Goal: Task Accomplishment & Management: Manage account settings

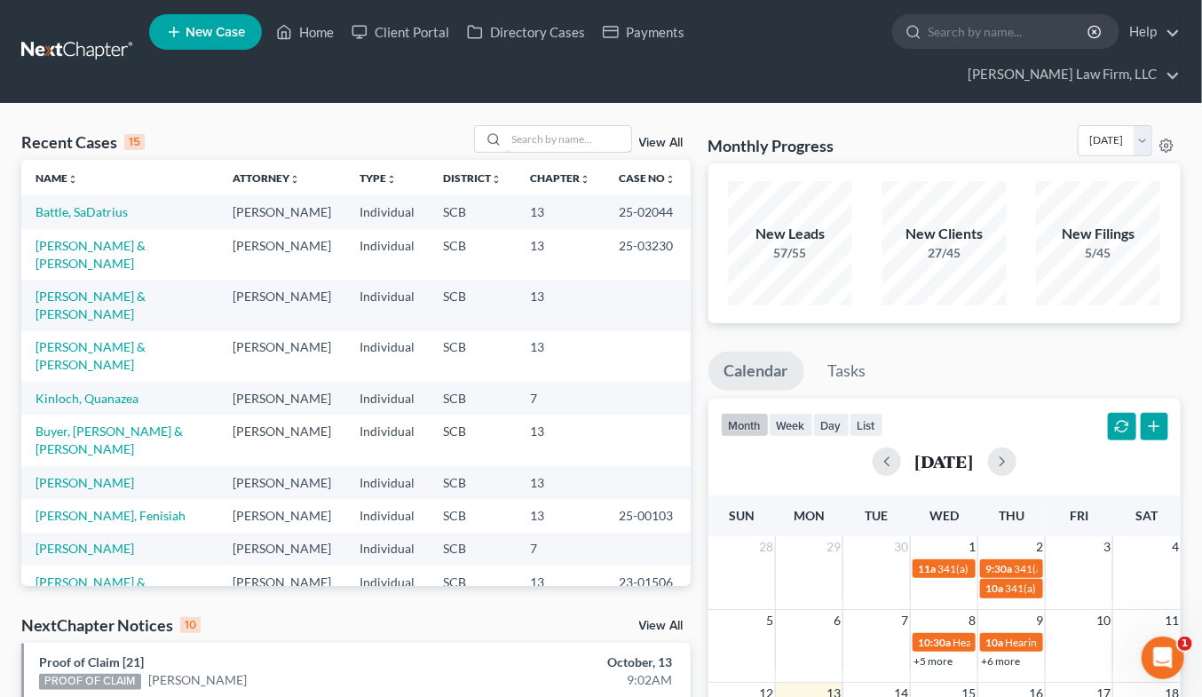
click at [607, 126] on input "search" at bounding box center [569, 139] width 124 height 26
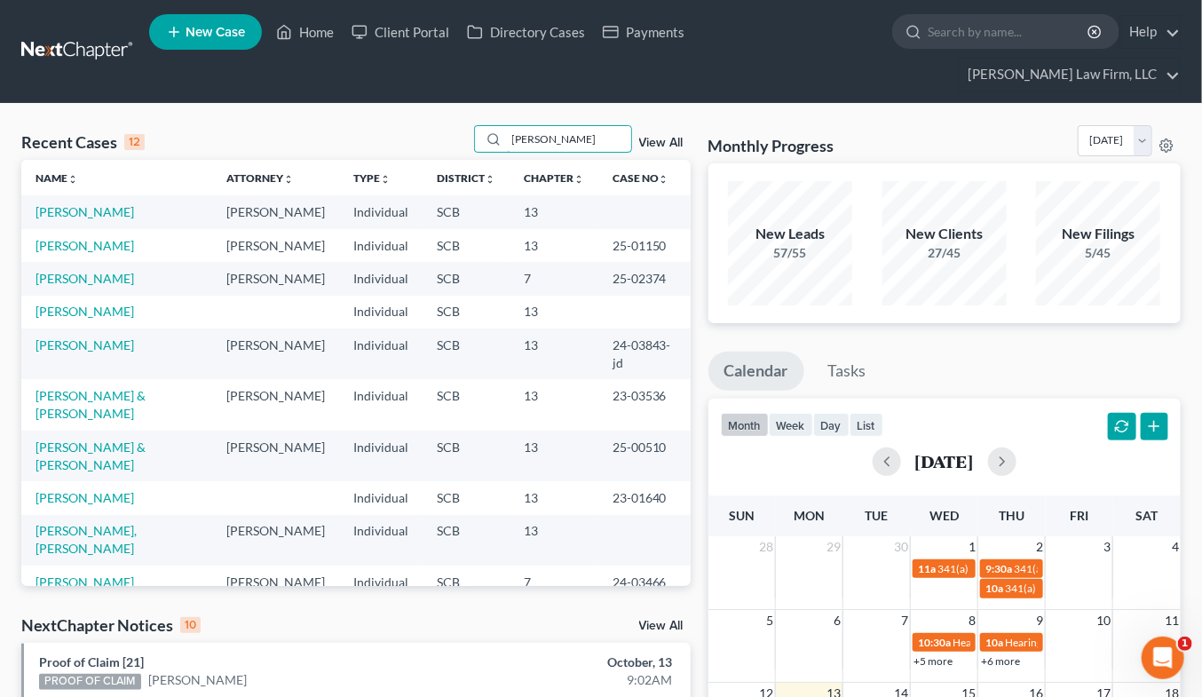
type input "jackson"
click at [77, 238] on link "[PERSON_NAME]" at bounding box center [85, 245] width 99 height 15
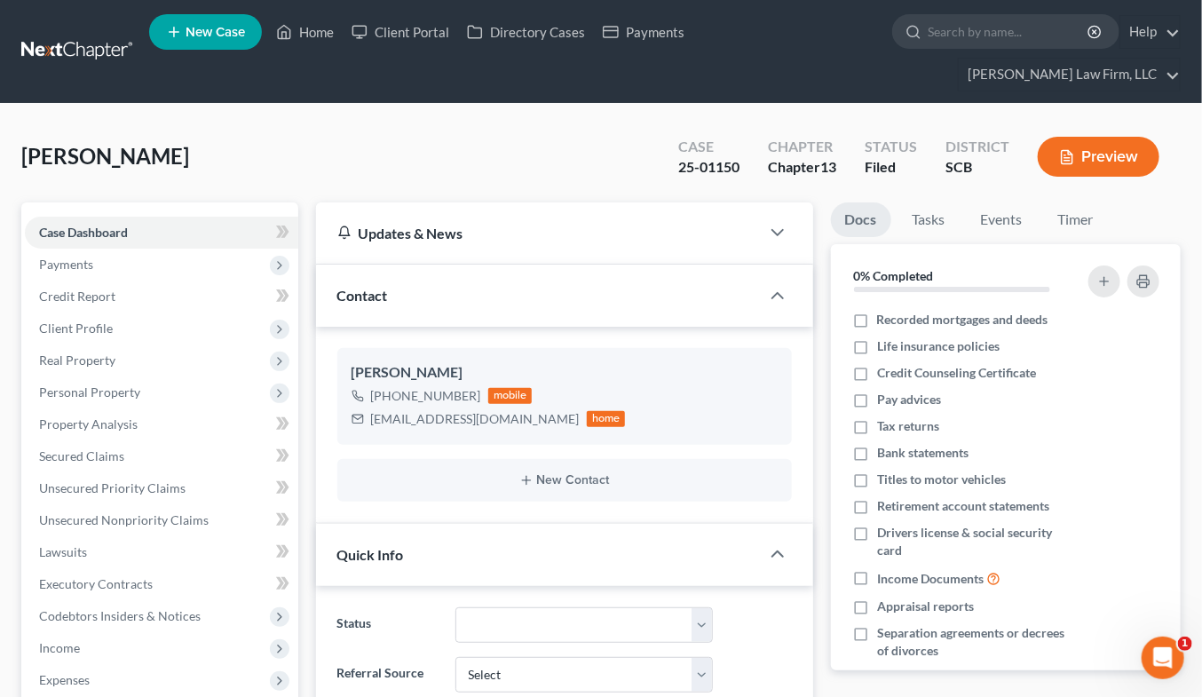
select select "0"
click at [87, 320] on span "Client Profile" at bounding box center [76, 327] width 74 height 15
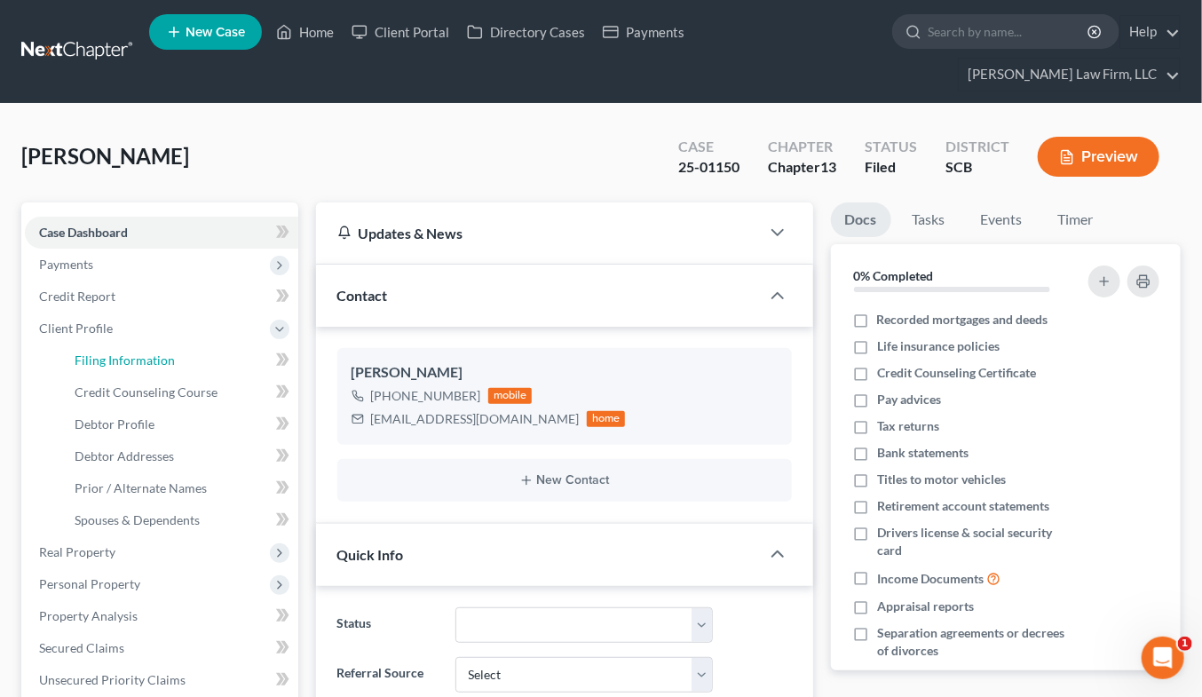
click at [109, 344] on link "Filing Information" at bounding box center [179, 360] width 238 height 32
select select "1"
select select "0"
select select "3"
select select "42"
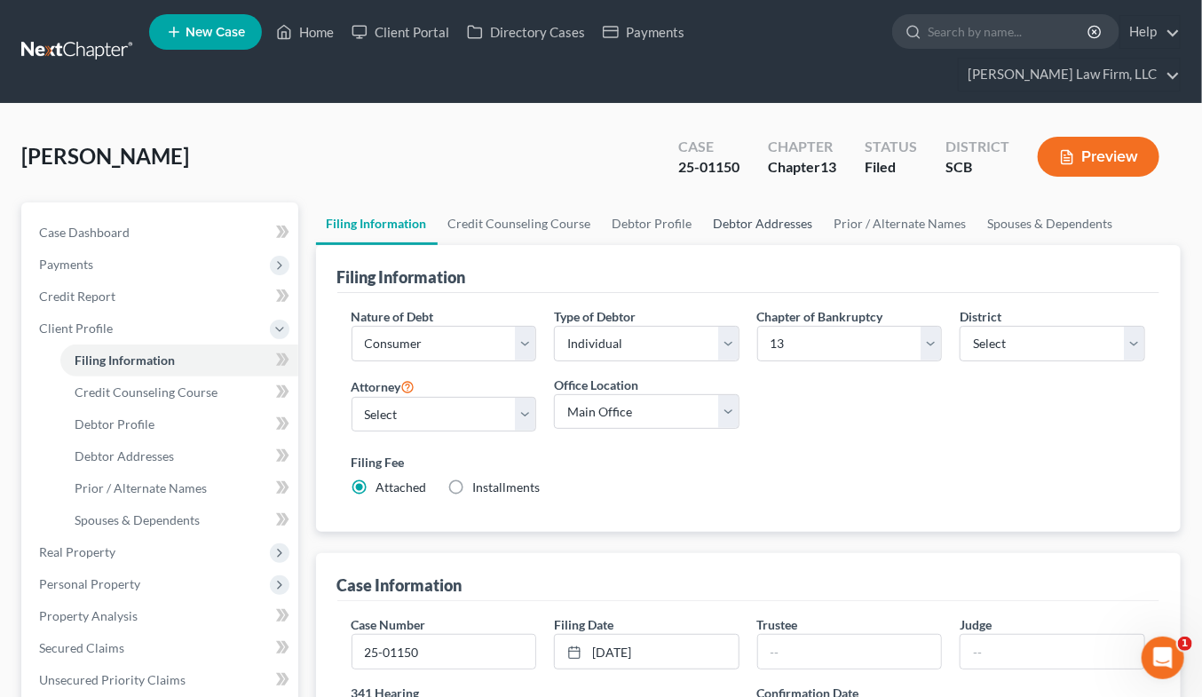
click at [763, 202] on link "Debtor Addresses" at bounding box center [763, 223] width 121 height 43
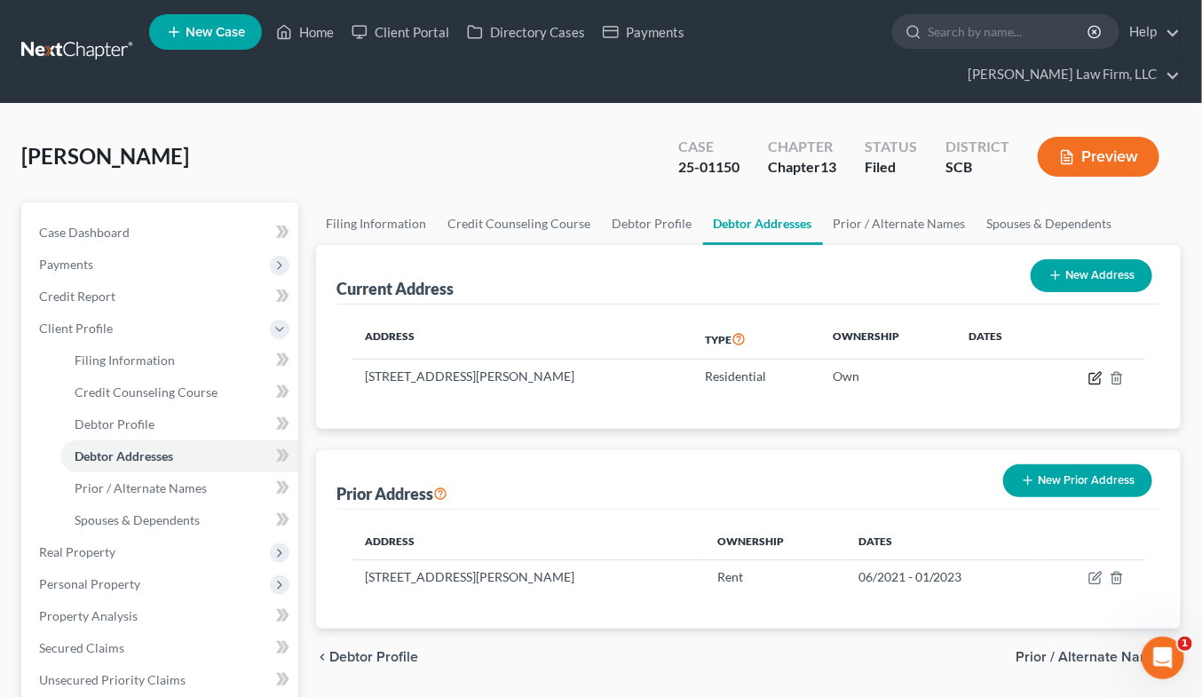
click at [1093, 371] on icon "button" at bounding box center [1095, 378] width 14 height 14
select select "42"
select select "0"
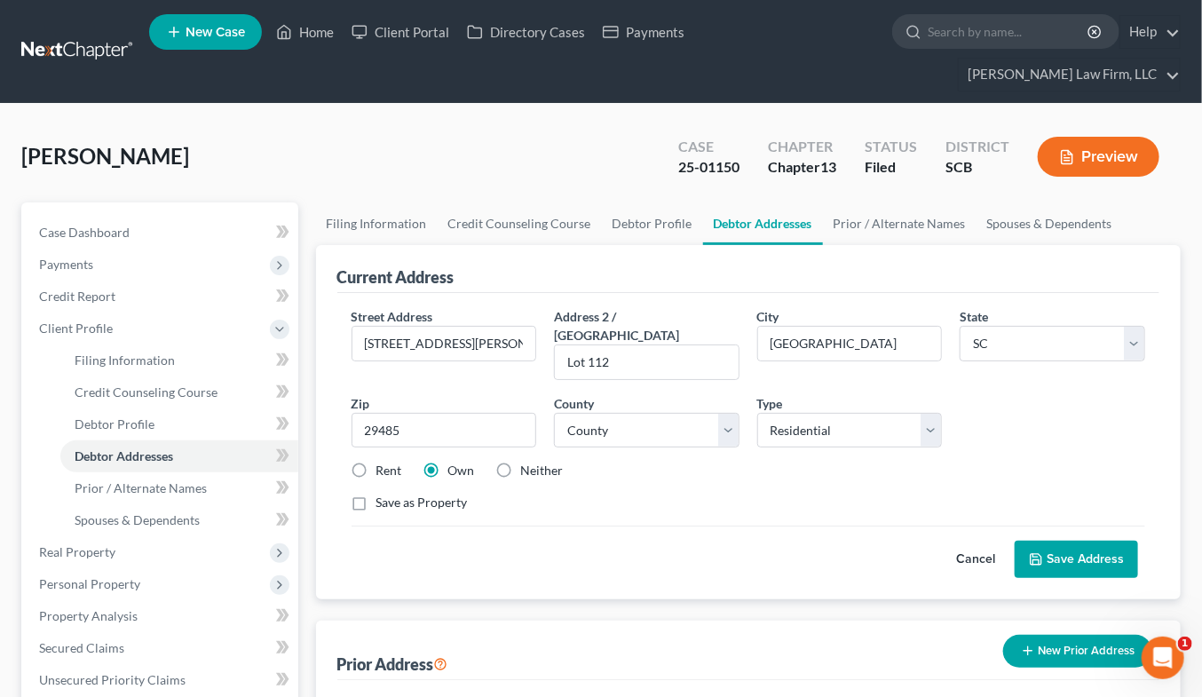
click at [117, 536] on span "Real Property" at bounding box center [161, 552] width 273 height 32
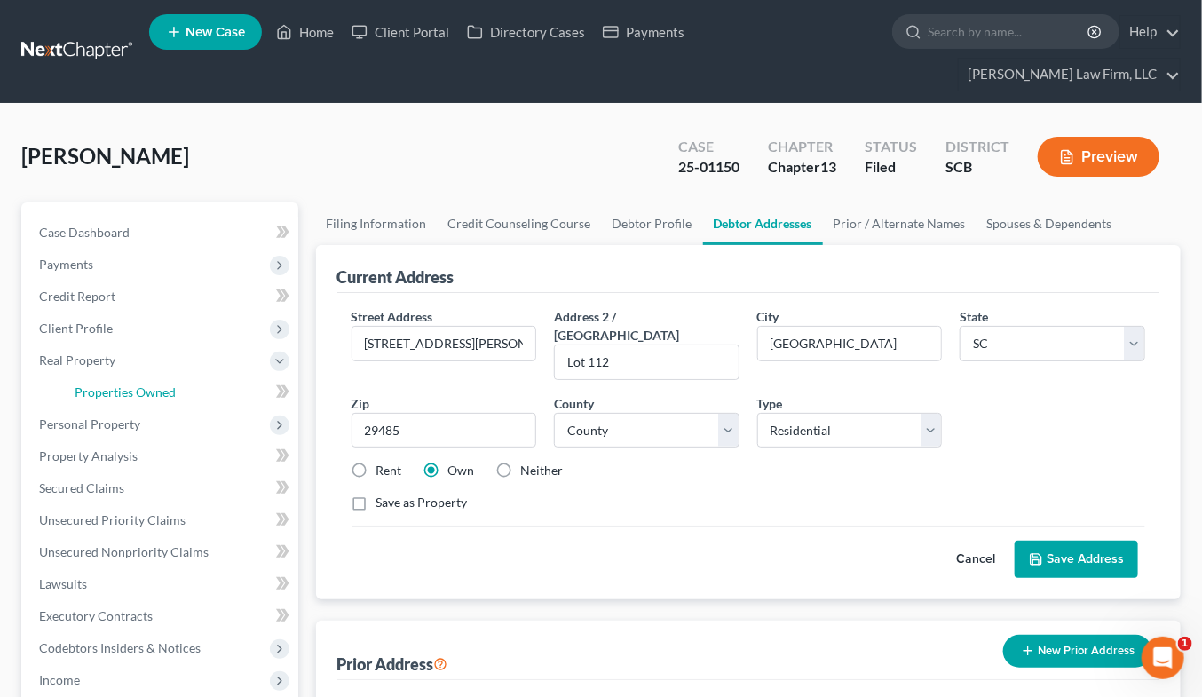
click at [156, 384] on span "Properties Owned" at bounding box center [125, 391] width 101 height 15
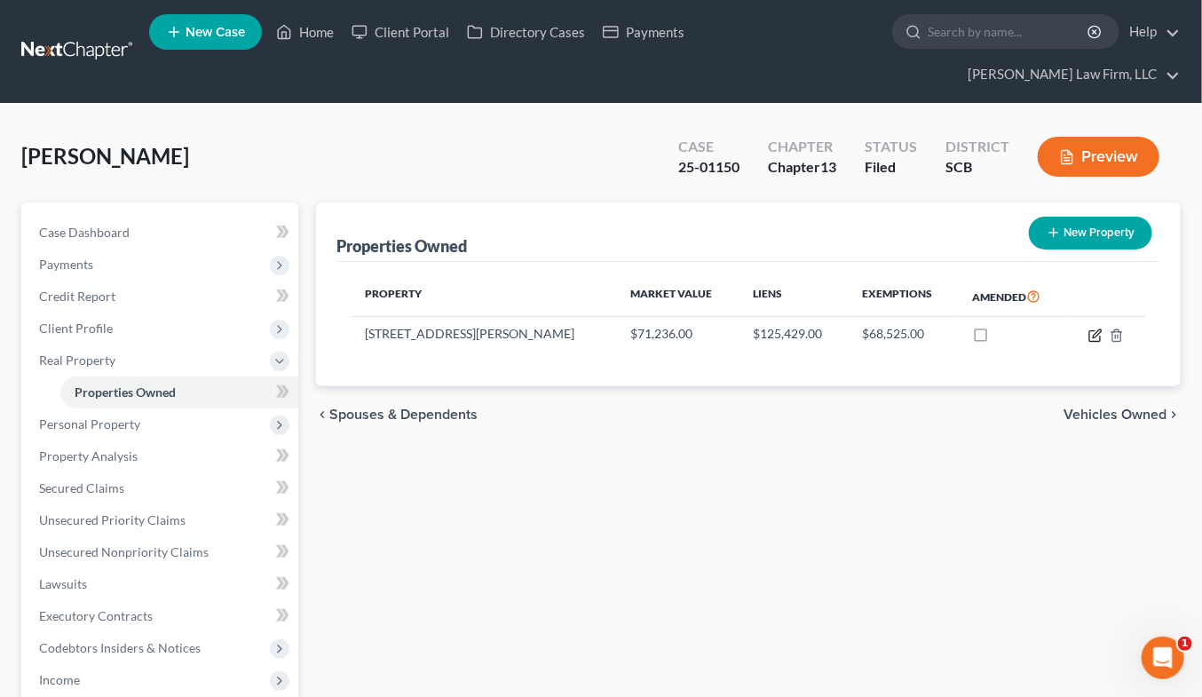
click at [1097, 328] on icon "button" at bounding box center [1095, 335] width 14 height 14
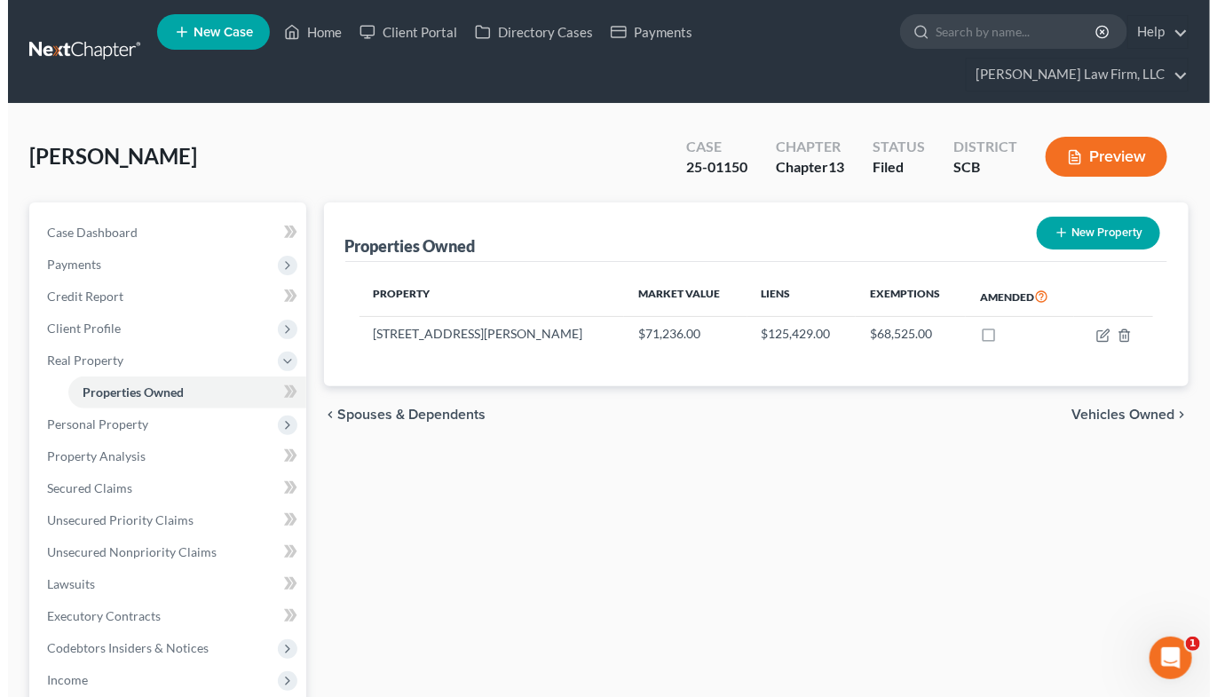
select select "42"
select select "17"
select select "0"
select select "7"
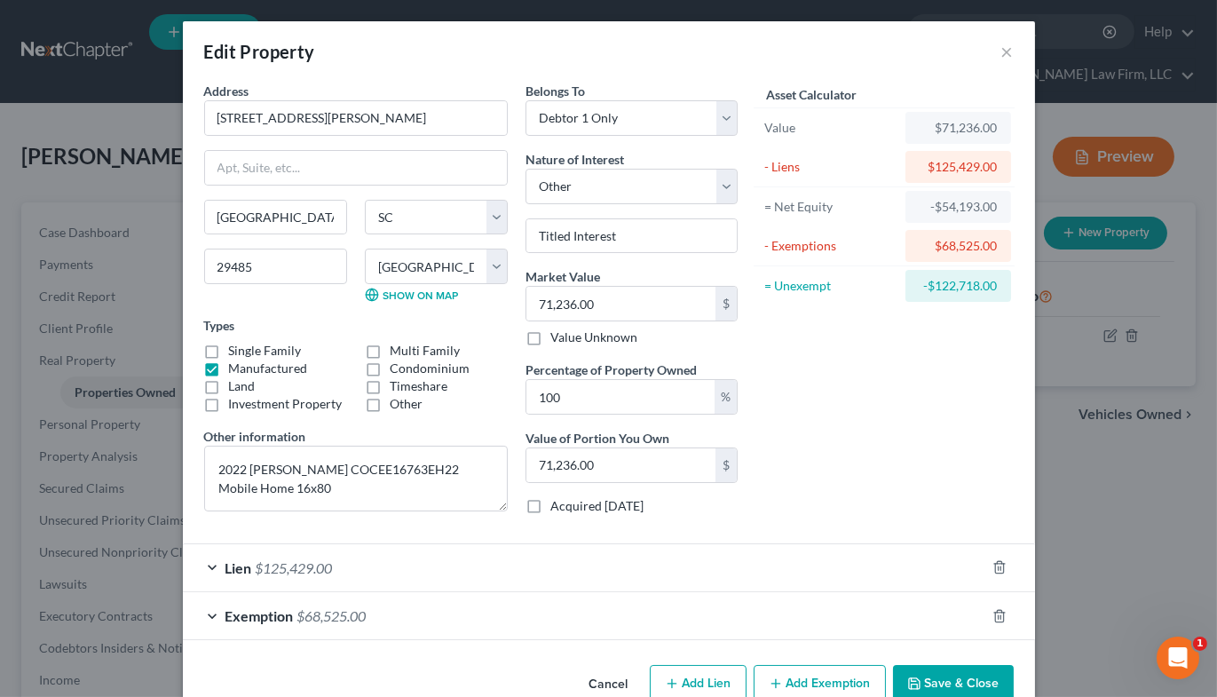
click at [974, 71] on div "Edit Property ×" at bounding box center [609, 51] width 852 height 60
click at [1006, 51] on div "Edit Property ×" at bounding box center [609, 51] width 852 height 60
click at [1001, 53] on button "×" at bounding box center [1007, 51] width 12 height 21
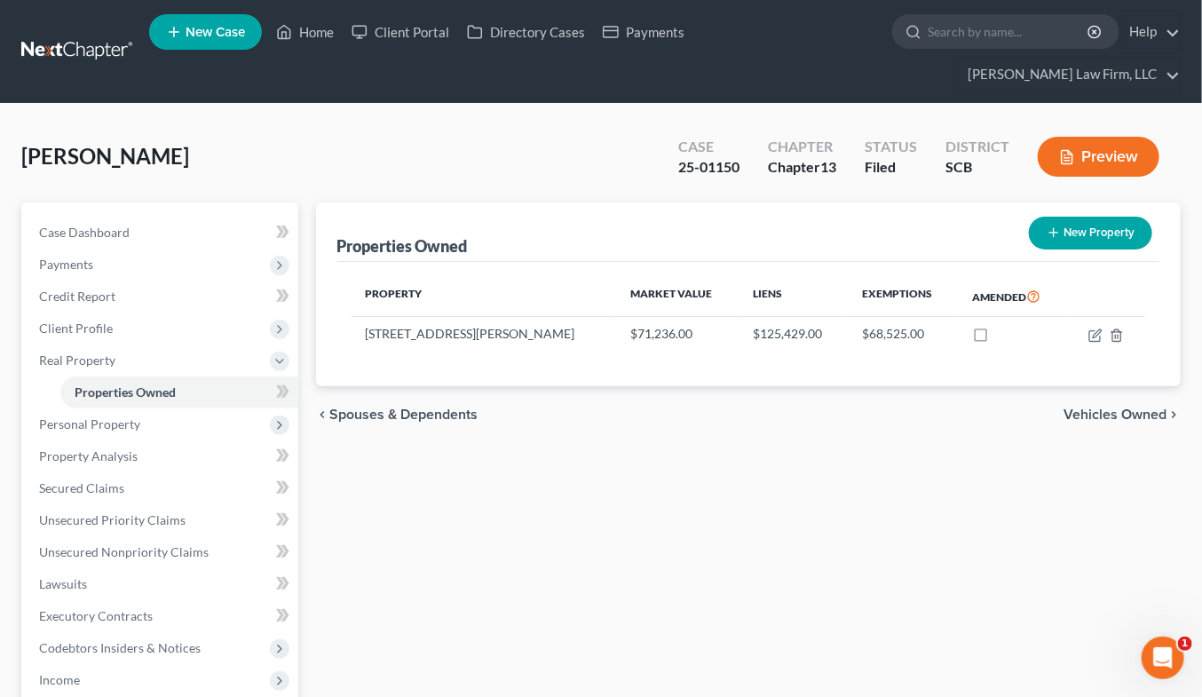
click at [83, 37] on link at bounding box center [78, 52] width 114 height 32
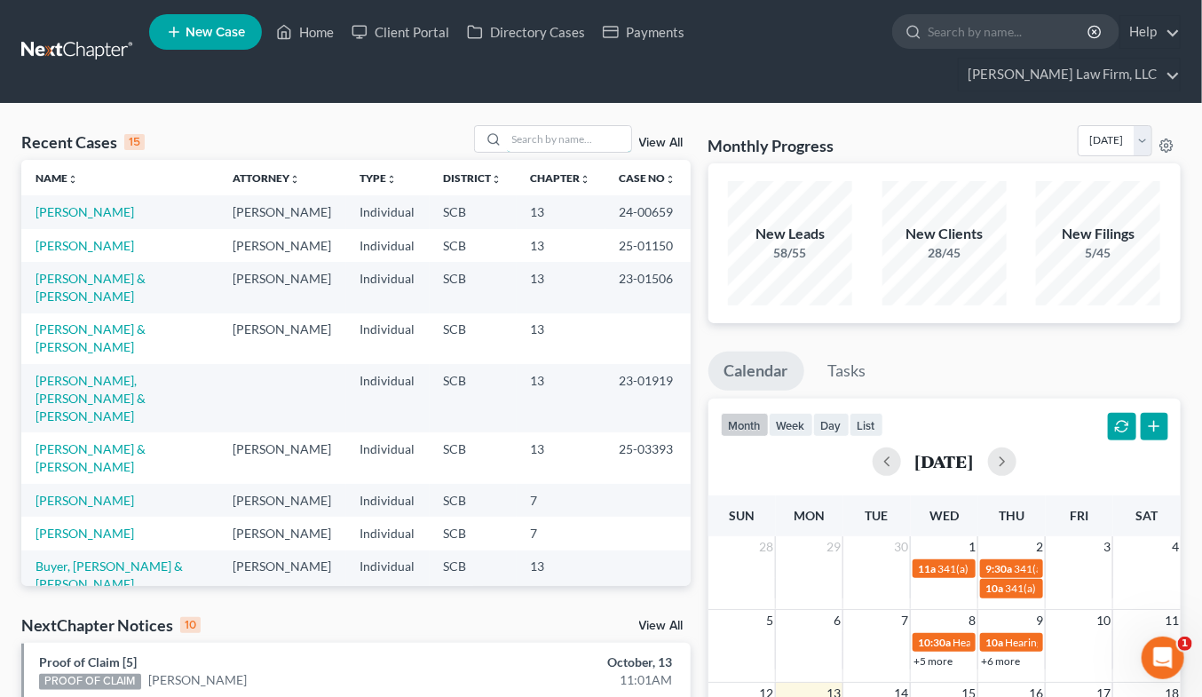
click at [544, 126] on input "search" at bounding box center [569, 139] width 124 height 26
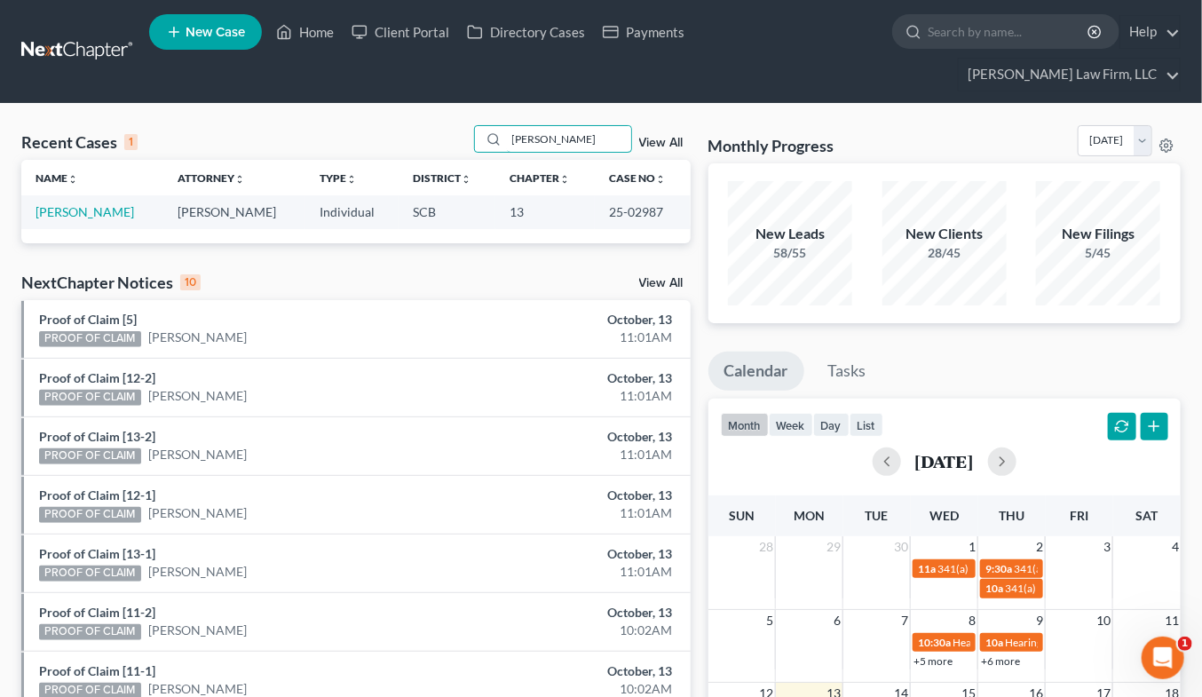
type input "stiles"
click at [80, 204] on link "Stiles, John" at bounding box center [85, 211] width 99 height 15
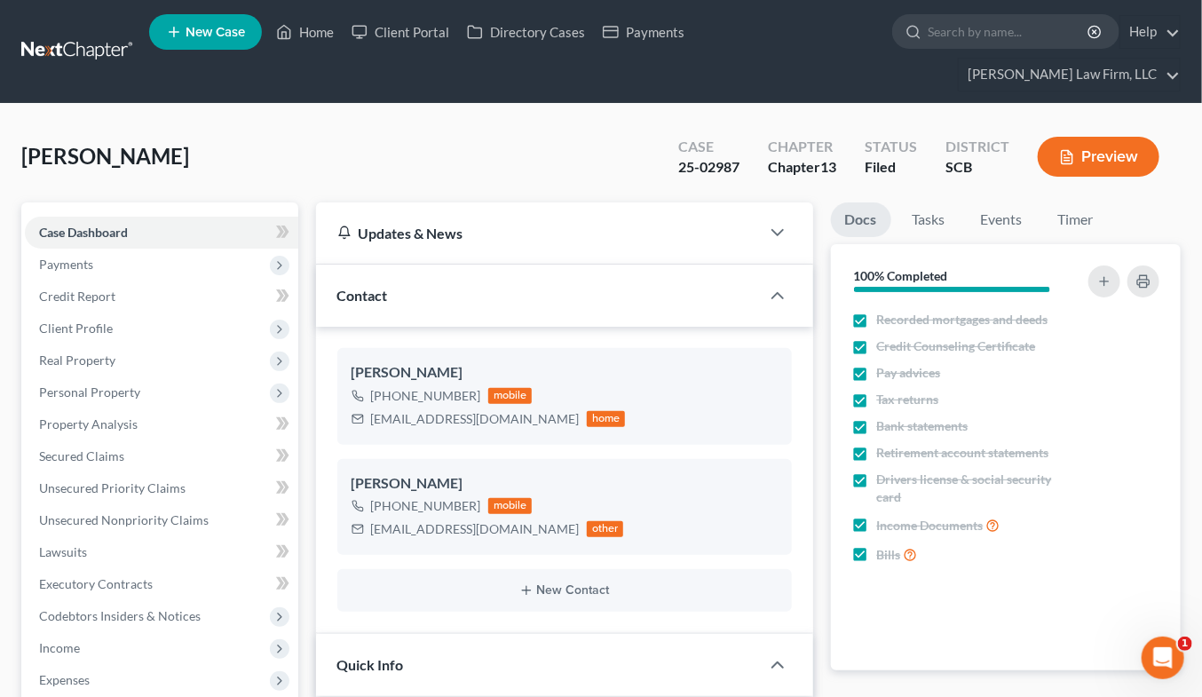
select select "1"
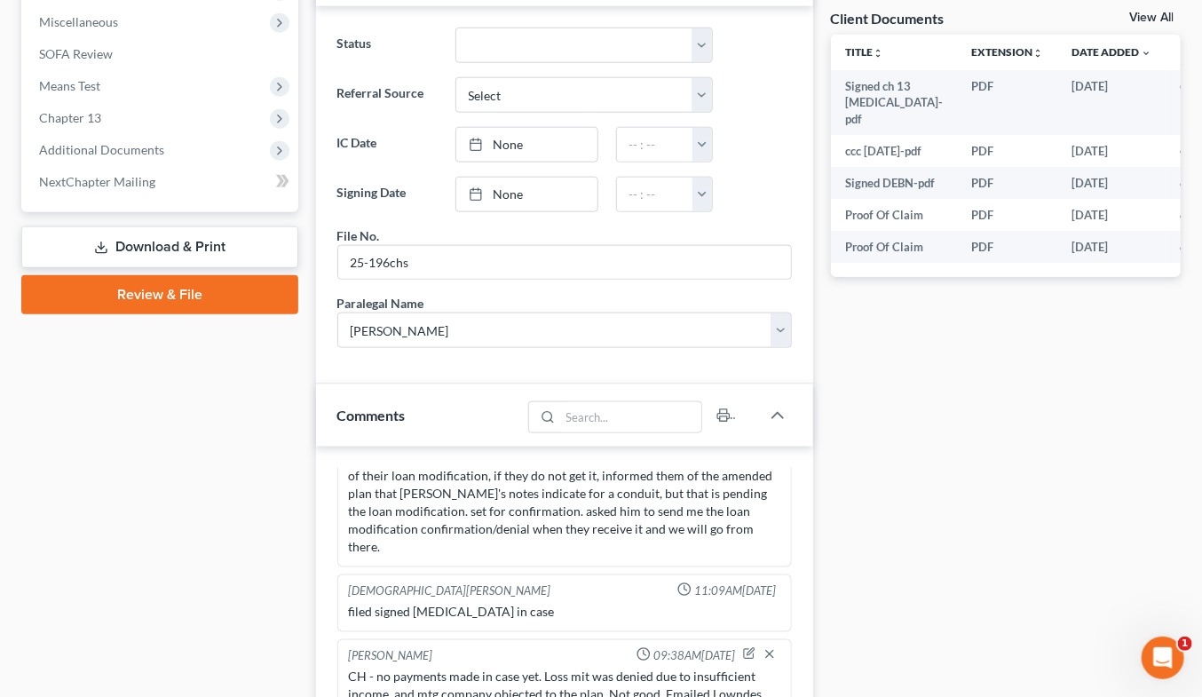
scroll to position [1282, 0]
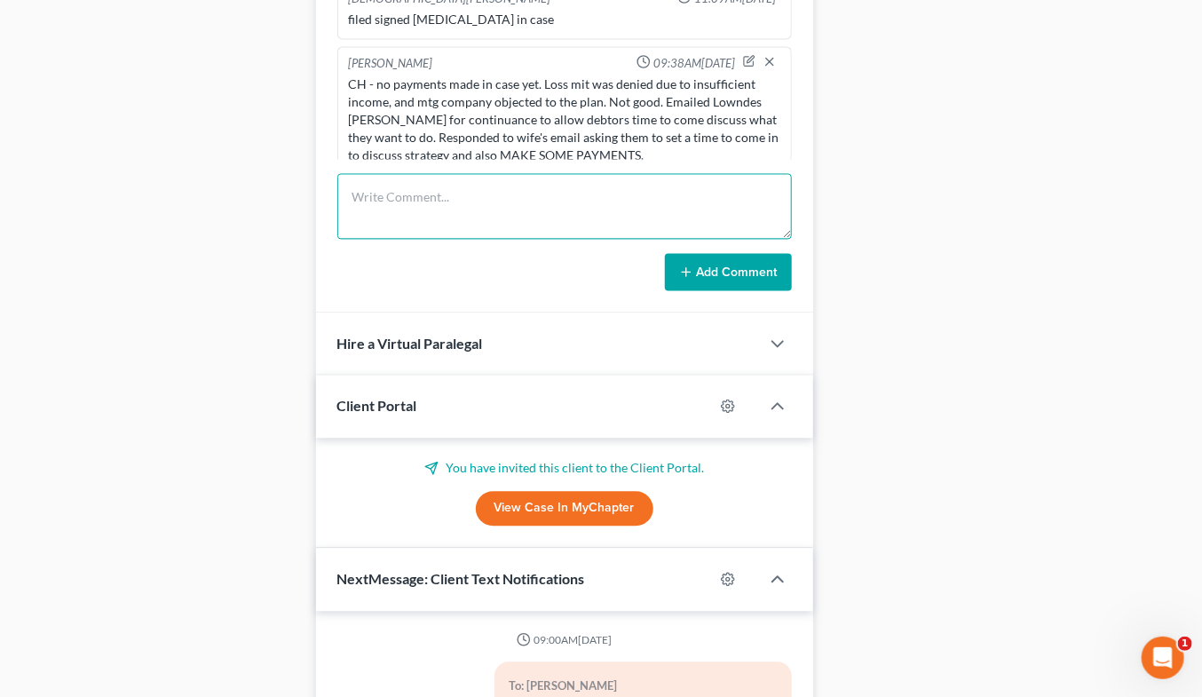
click at [476, 178] on textarea at bounding box center [564, 207] width 454 height 66
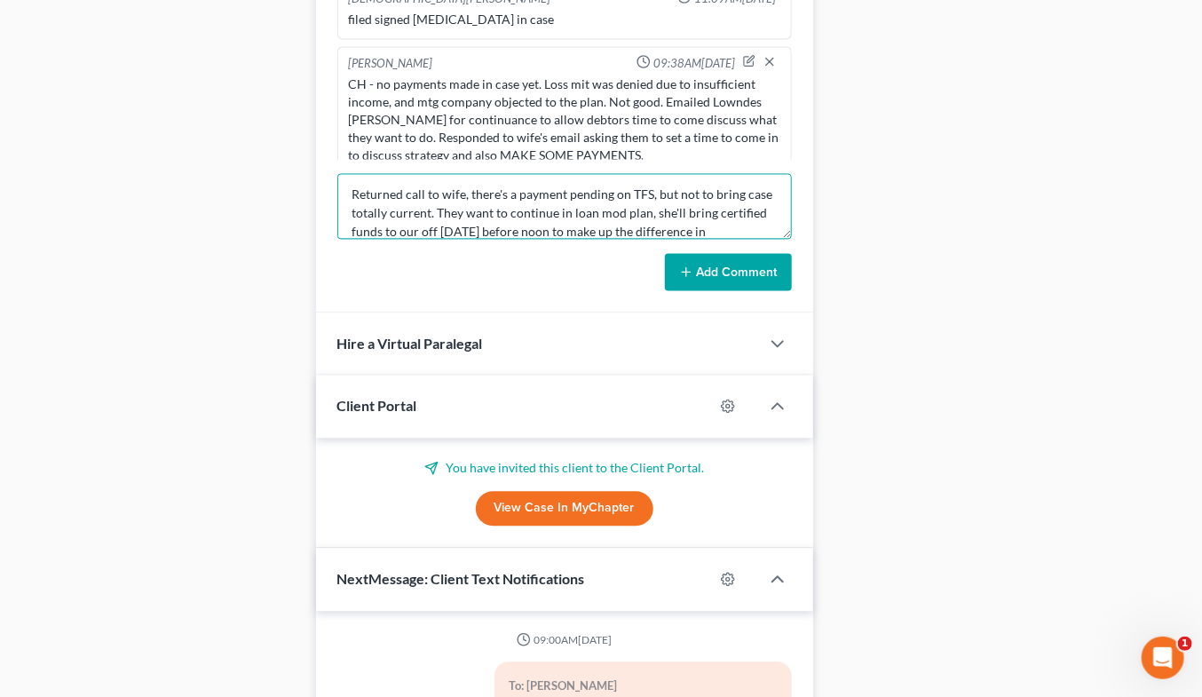
scroll to position [20, 0]
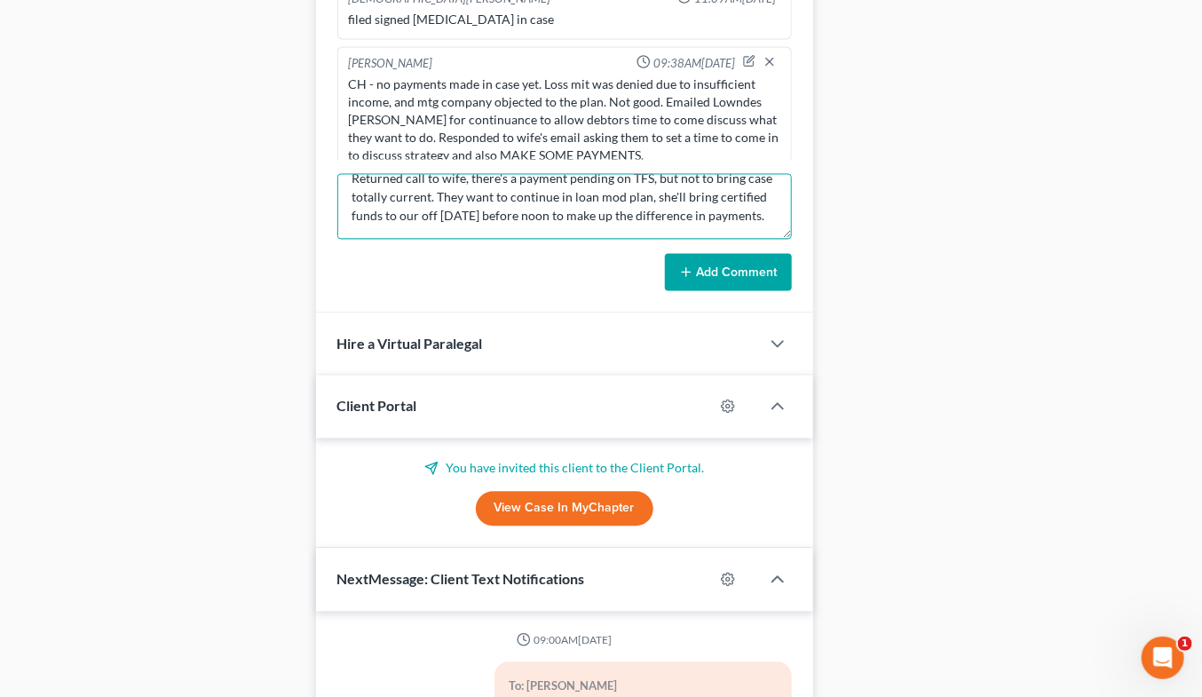
type textarea "Returned call to wife, there's a payment pending on TFS, but not to bring case …"
click at [704, 254] on button "Add Comment" at bounding box center [728, 272] width 127 height 37
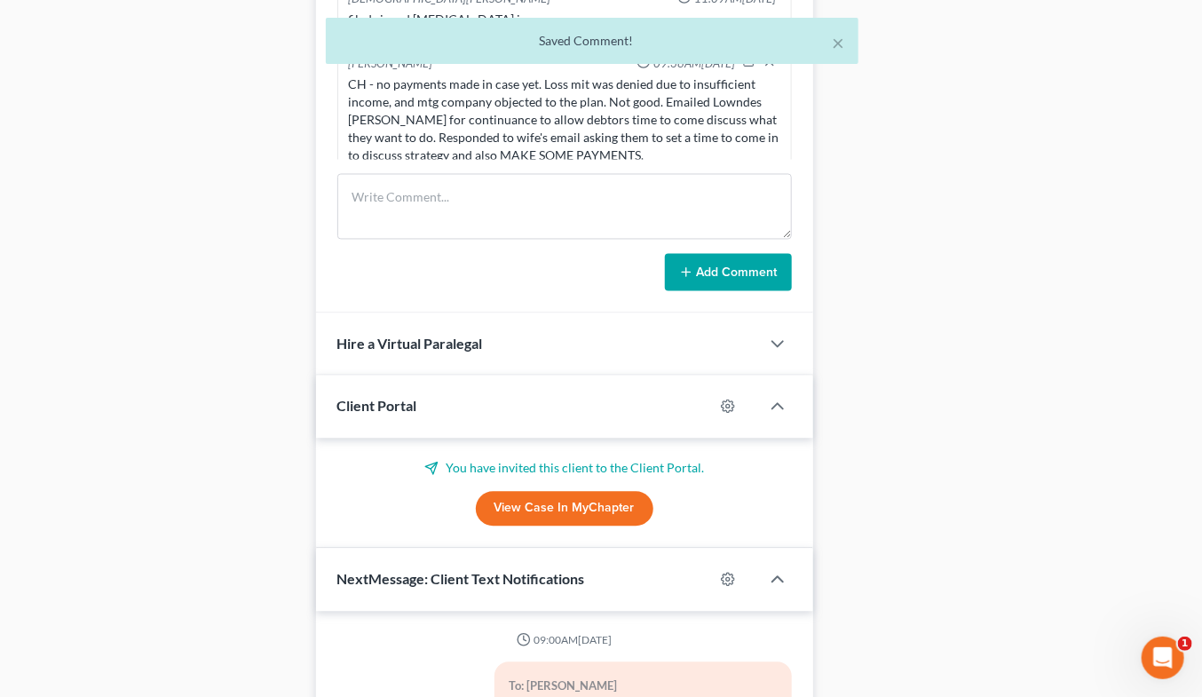
scroll to position [1857, 0]
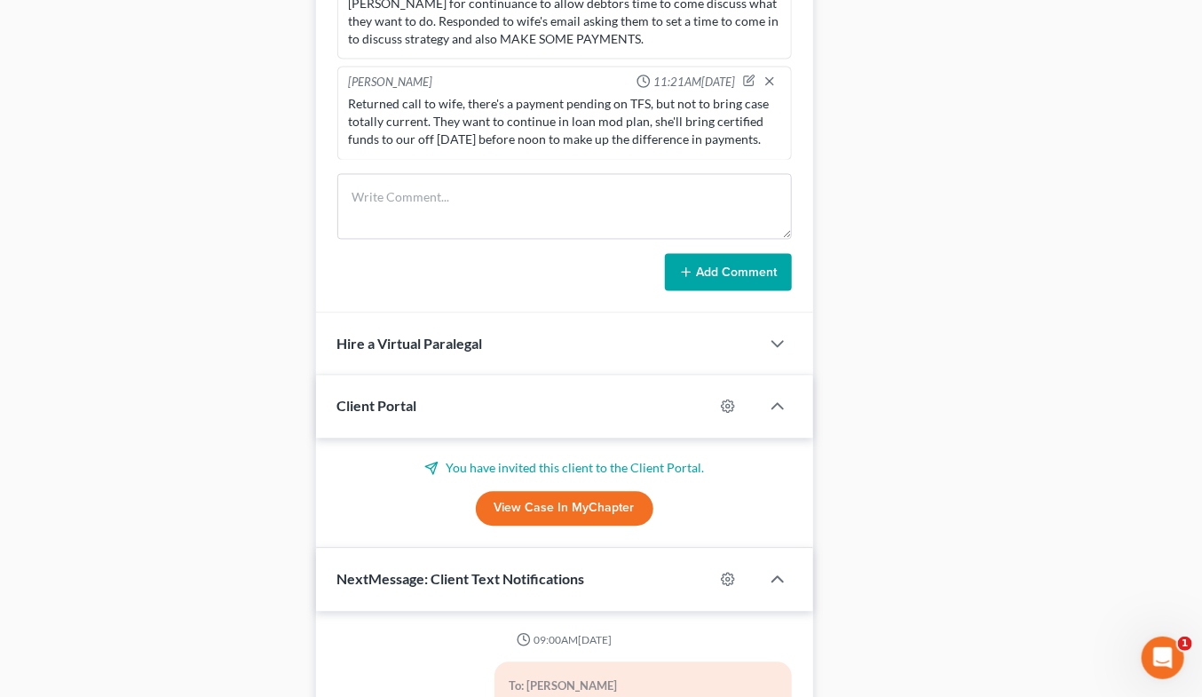
drag, startPoint x: 1102, startPoint y: 147, endPoint x: 1068, endPoint y: 161, distance: 36.3
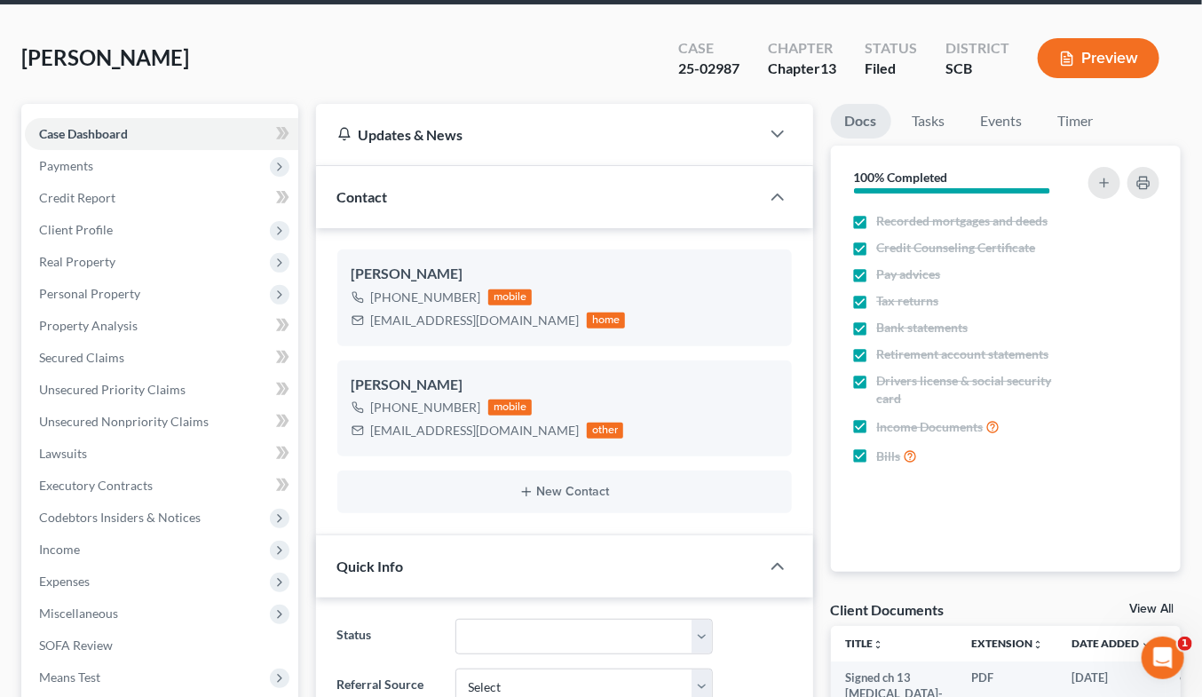
scroll to position [0, 0]
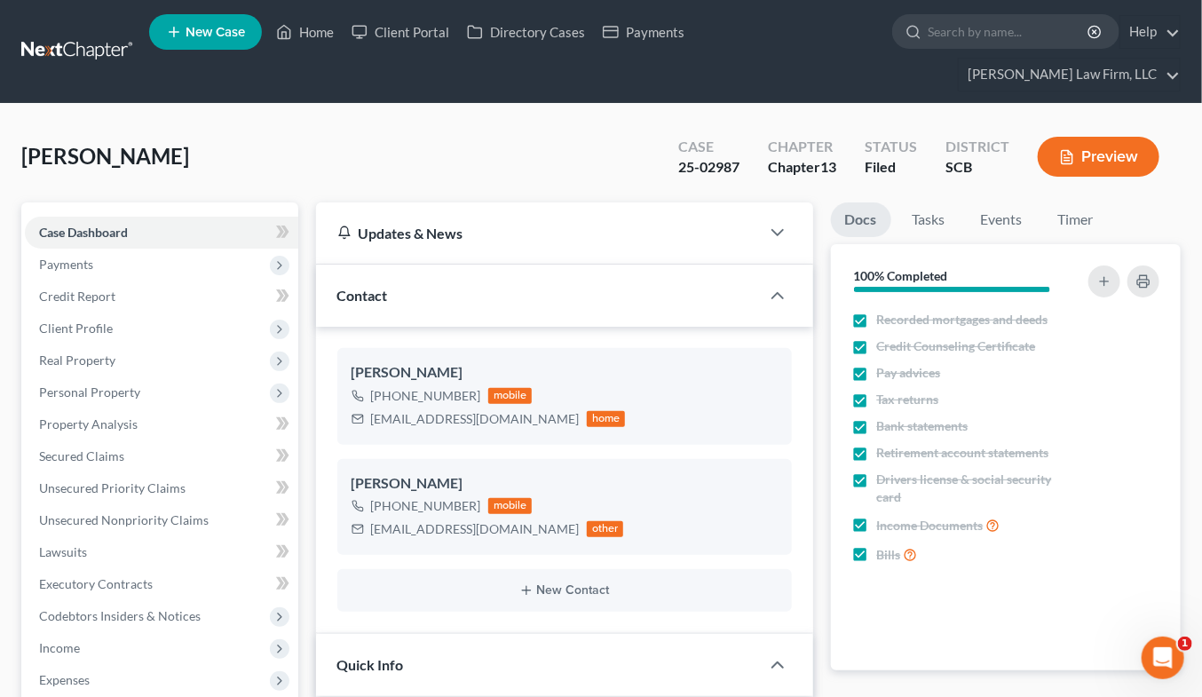
click at [110, 15] on nav "Home New Case Client Portal Directory Cases Payments Meredith Law Firm, LLC ehe…" at bounding box center [601, 51] width 1202 height 103
click at [103, 36] on link at bounding box center [78, 52] width 114 height 32
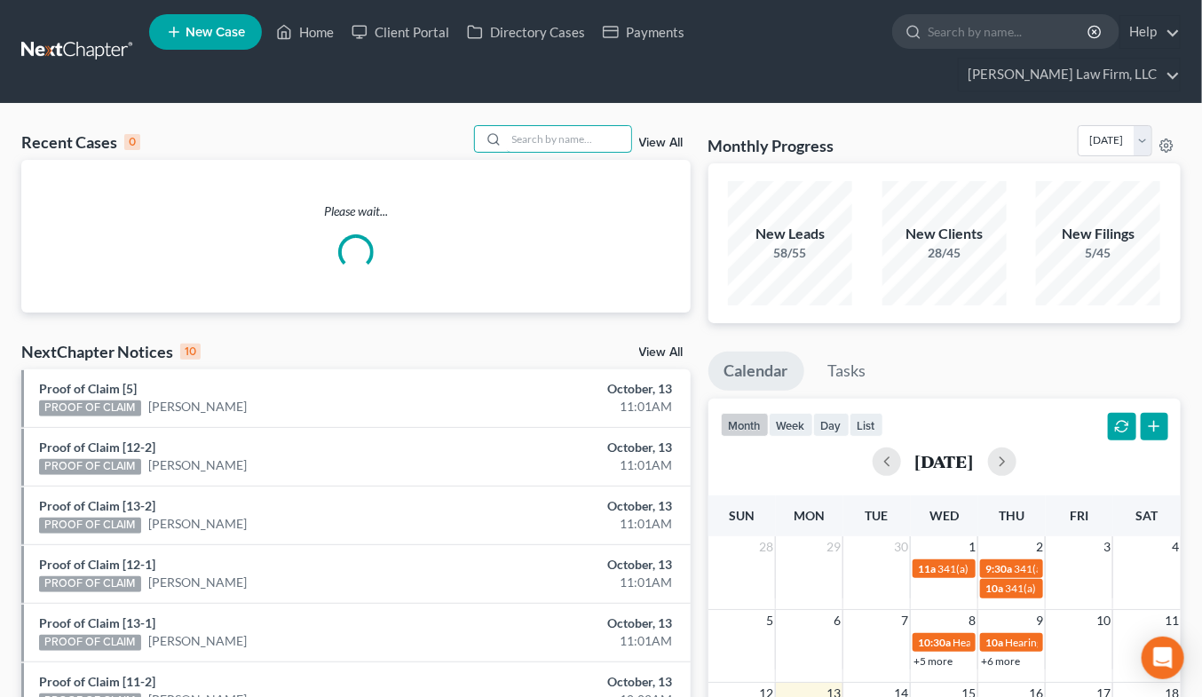
click at [586, 126] on input "search" at bounding box center [569, 139] width 124 height 26
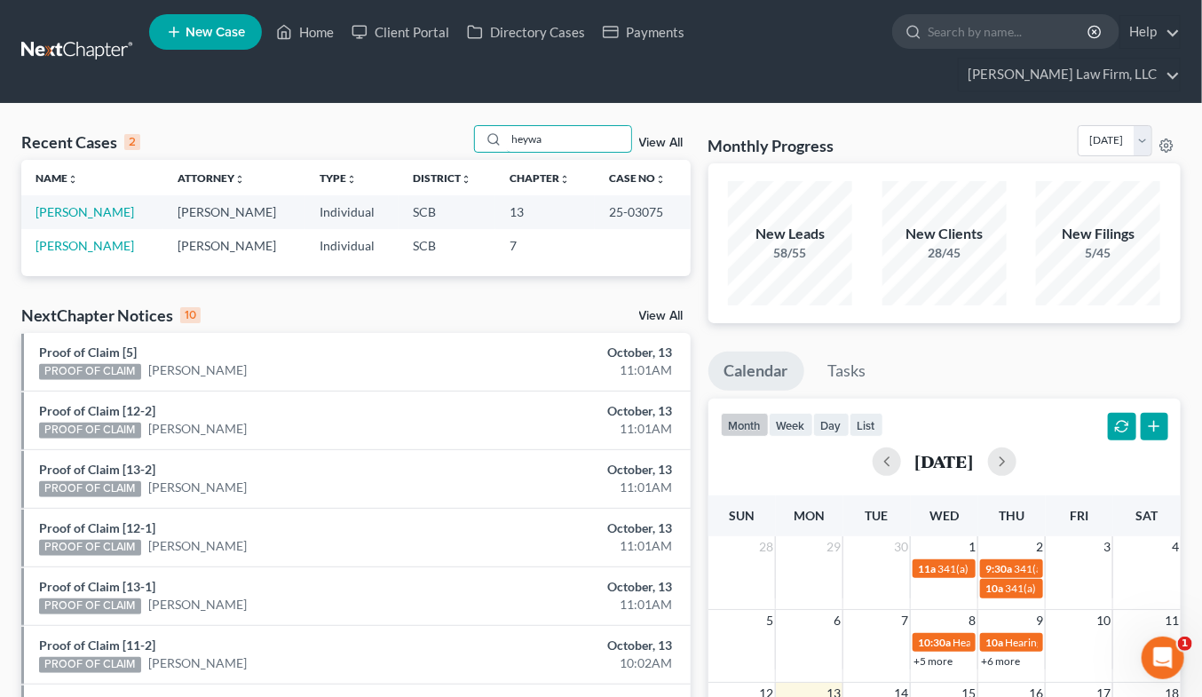
type input "heywa"
click at [83, 195] on td "Heyward, Cathy" at bounding box center [92, 211] width 142 height 33
click at [91, 204] on link "Heyward, Cathy" at bounding box center [85, 211] width 99 height 15
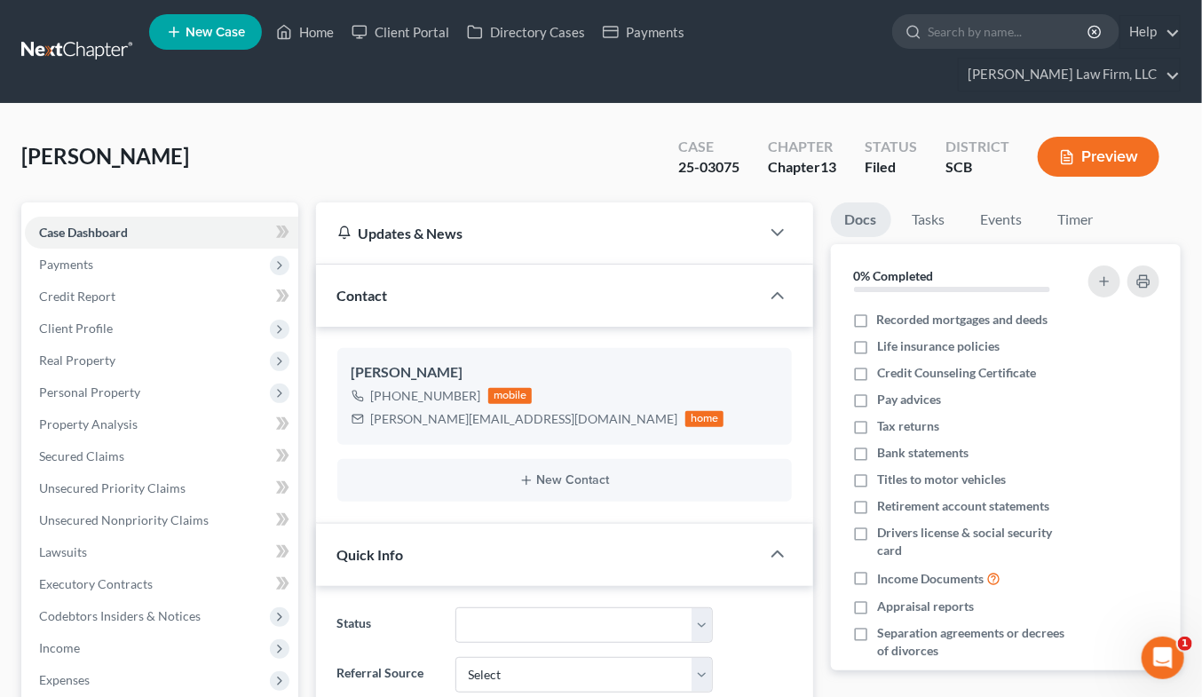
select select "0"
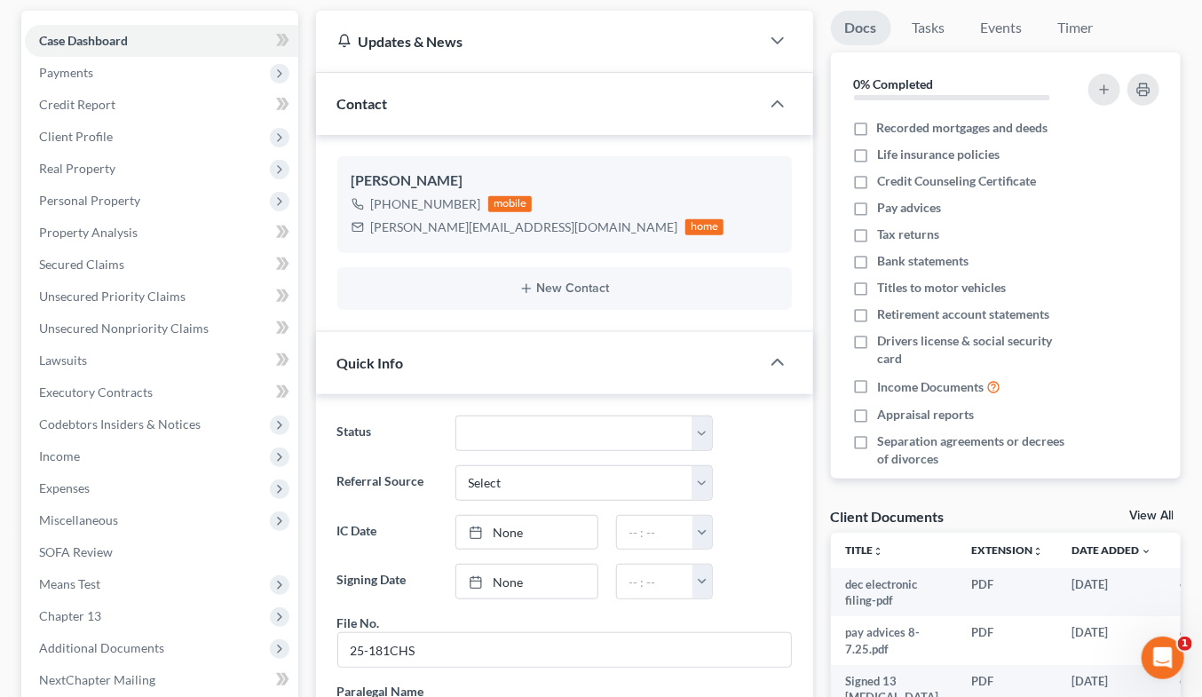
scroll to position [197, 0]
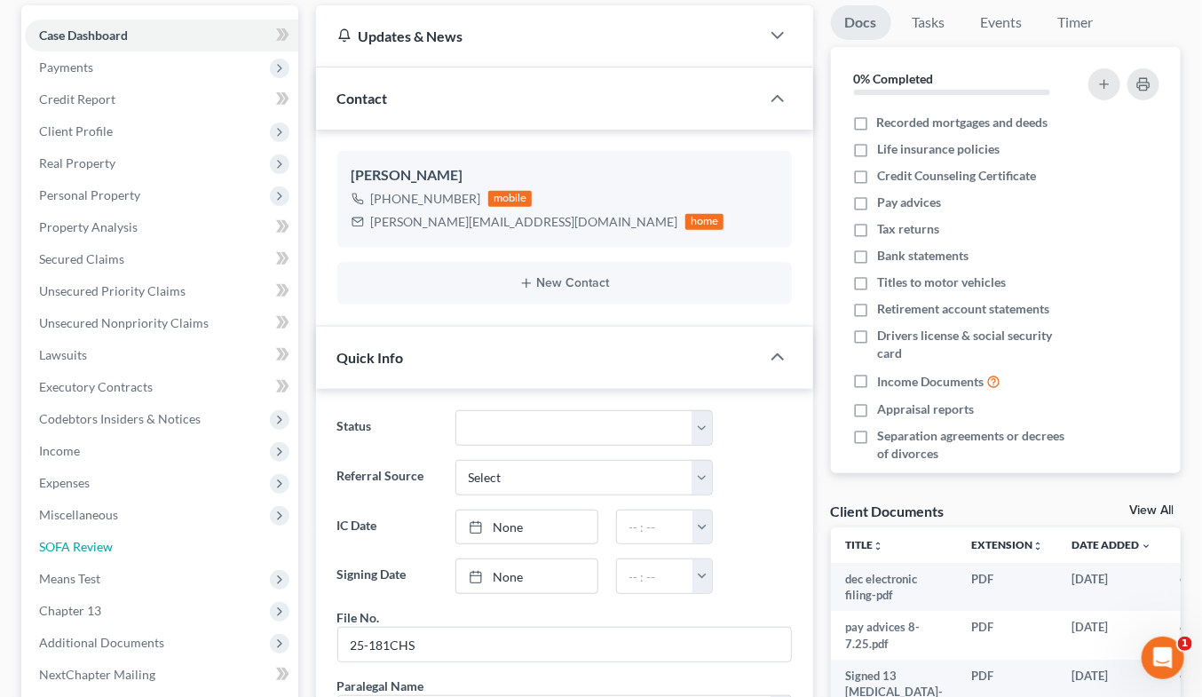
click at [98, 531] on link "SOFA Review" at bounding box center [161, 547] width 273 height 32
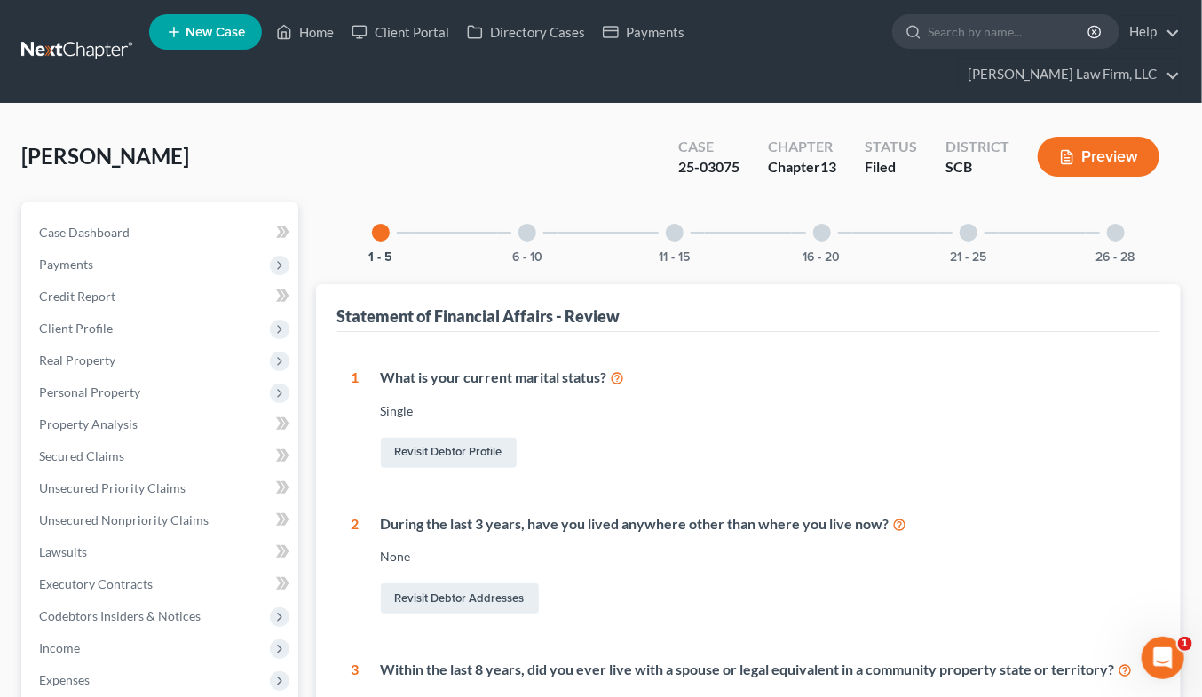
click at [526, 224] on div at bounding box center [527, 233] width 18 height 18
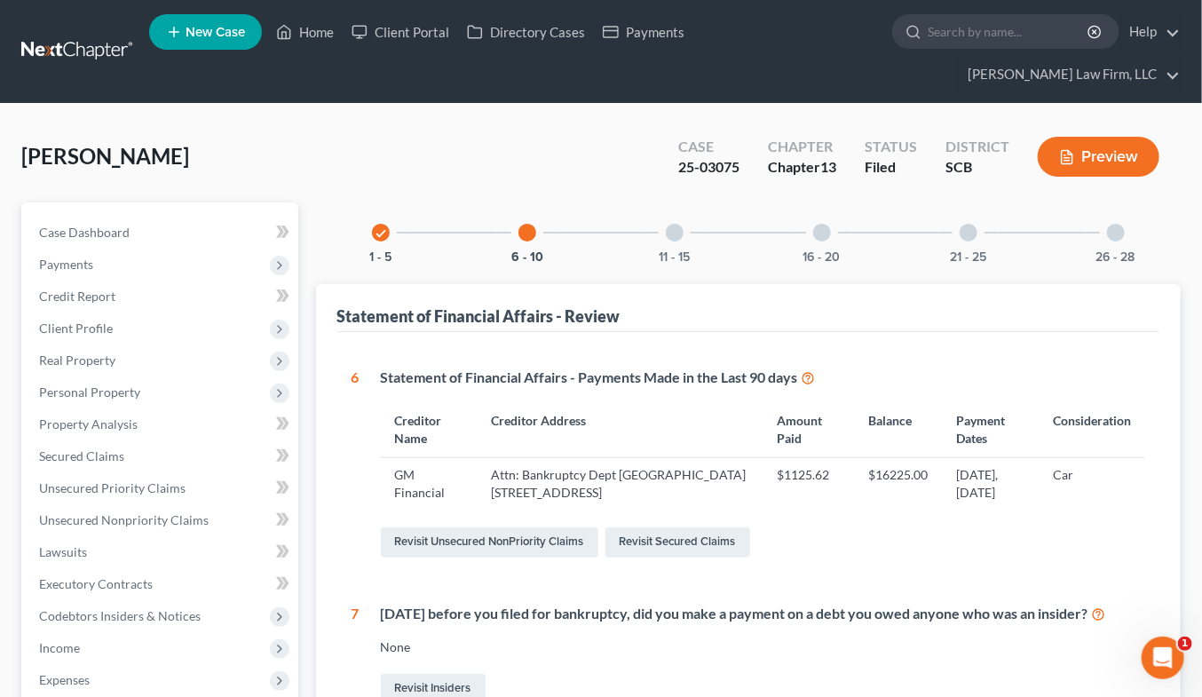
click at [676, 224] on div at bounding box center [675, 233] width 18 height 18
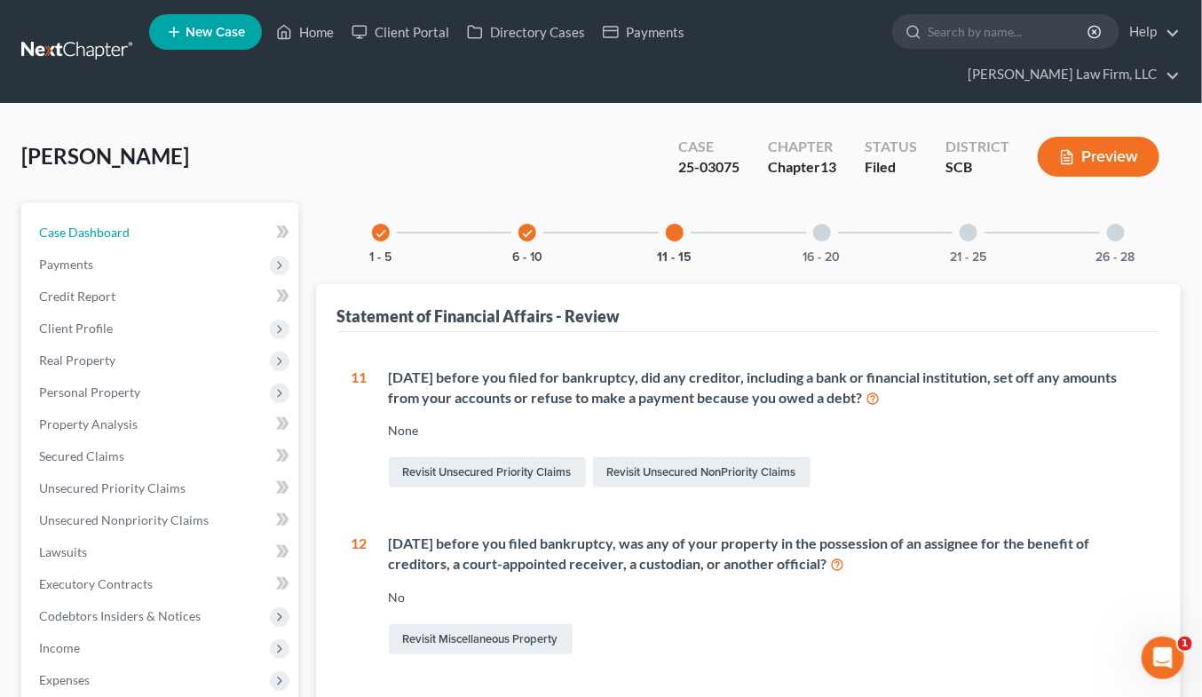
click at [129, 217] on link "Case Dashboard" at bounding box center [161, 233] width 273 height 32
select select "0"
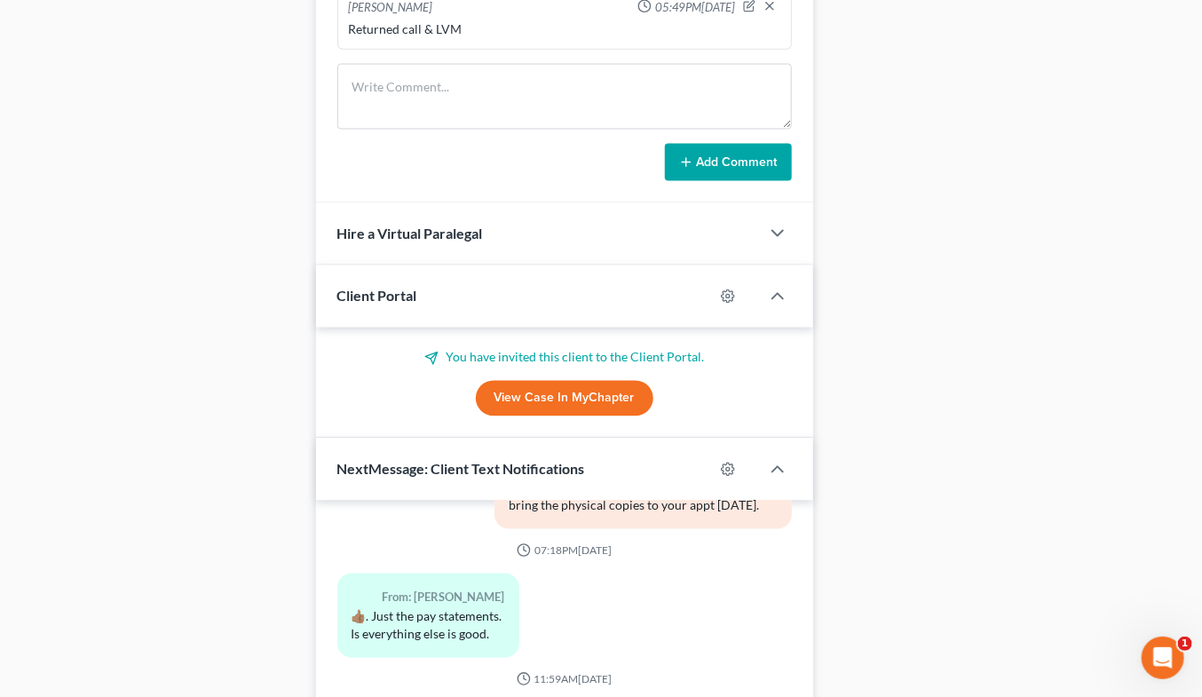
scroll to position [1085, 0]
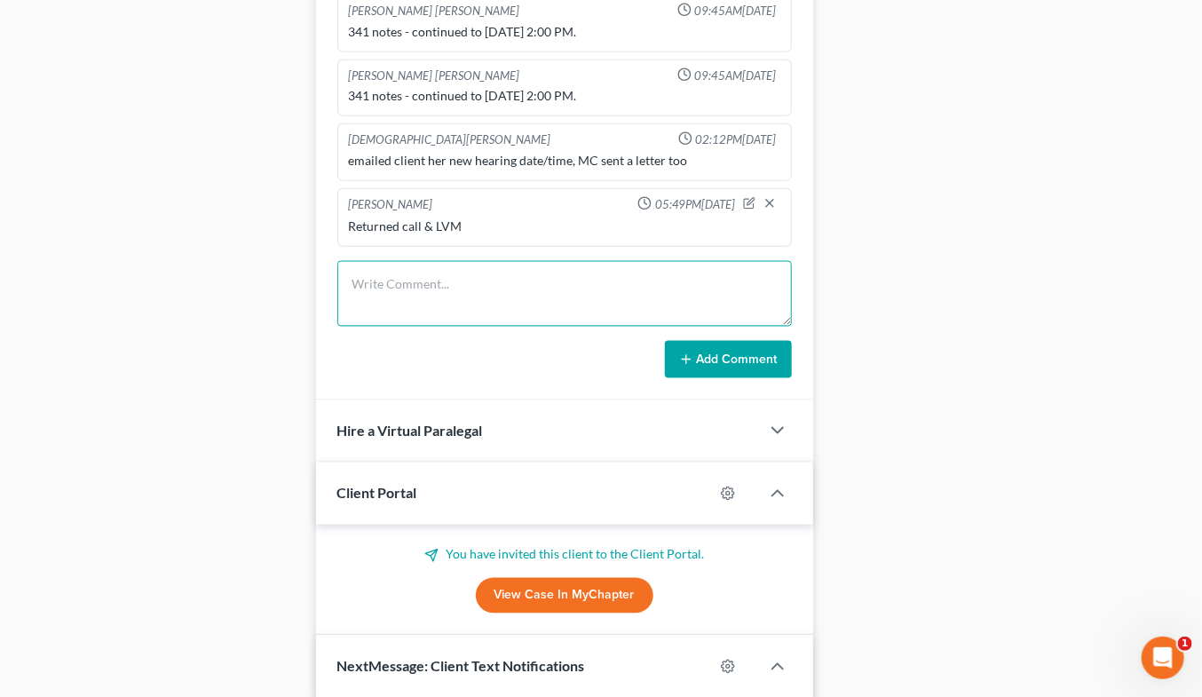
click at [533, 288] on textarea at bounding box center [564, 294] width 454 height 66
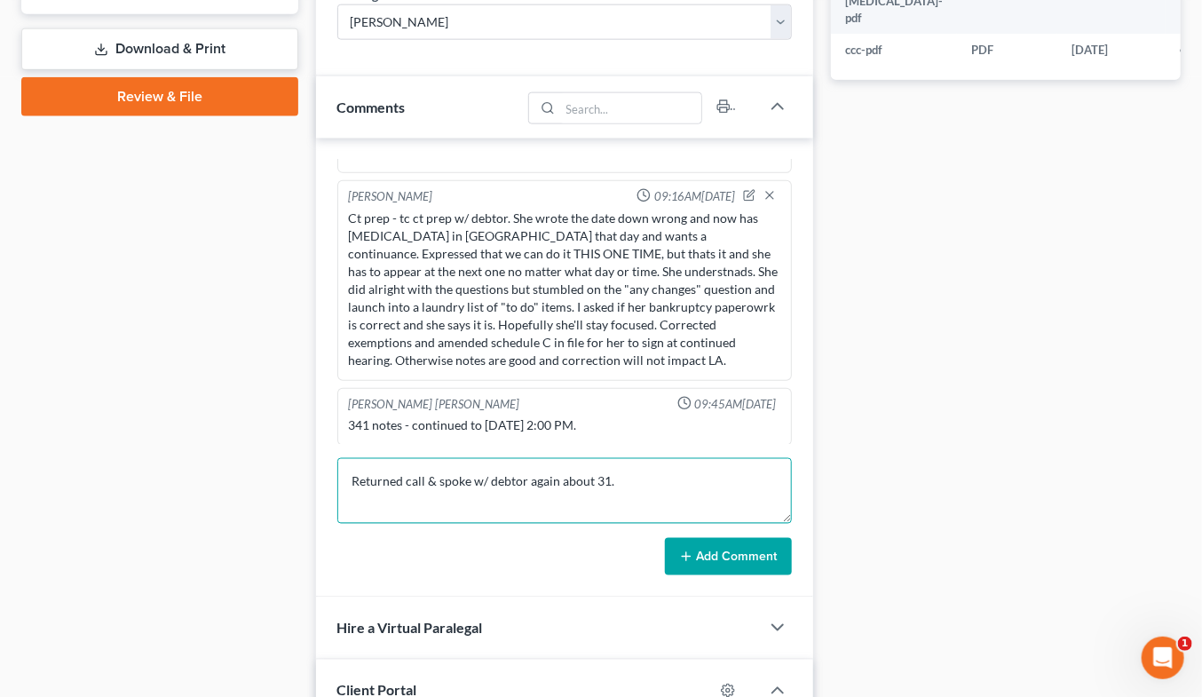
scroll to position [535, 0]
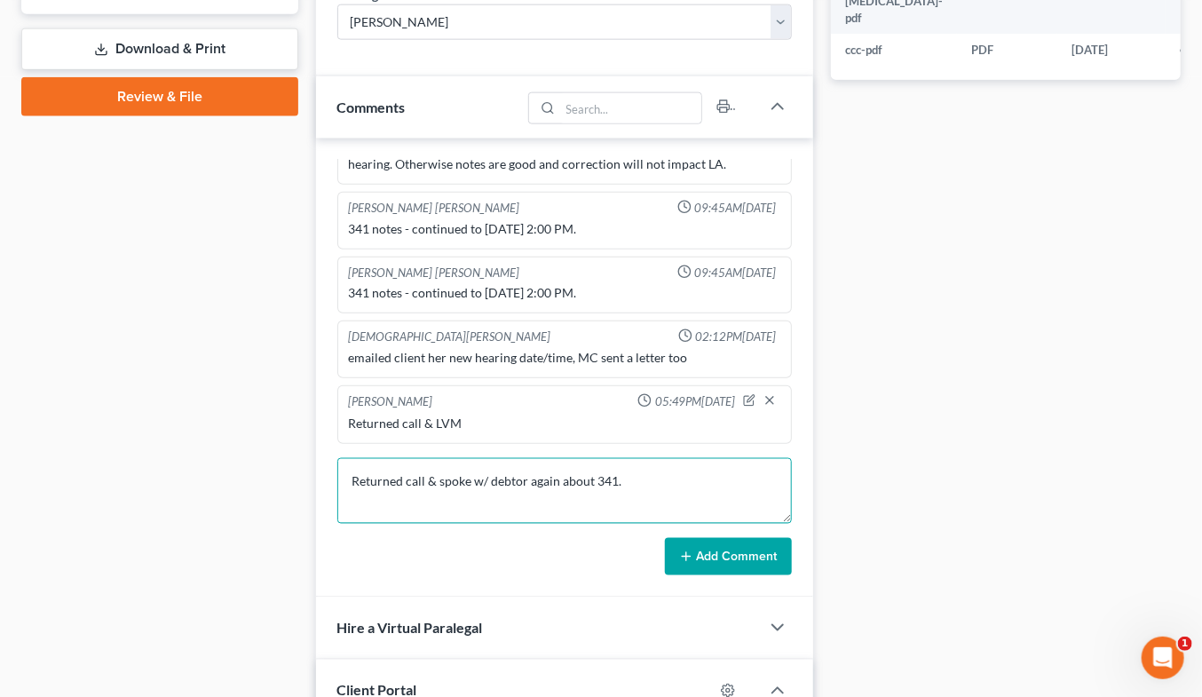
type textarea "Returned call & spoke w/ debtor again about 341."
click at [738, 538] on button "Add Comment" at bounding box center [728, 556] width 127 height 37
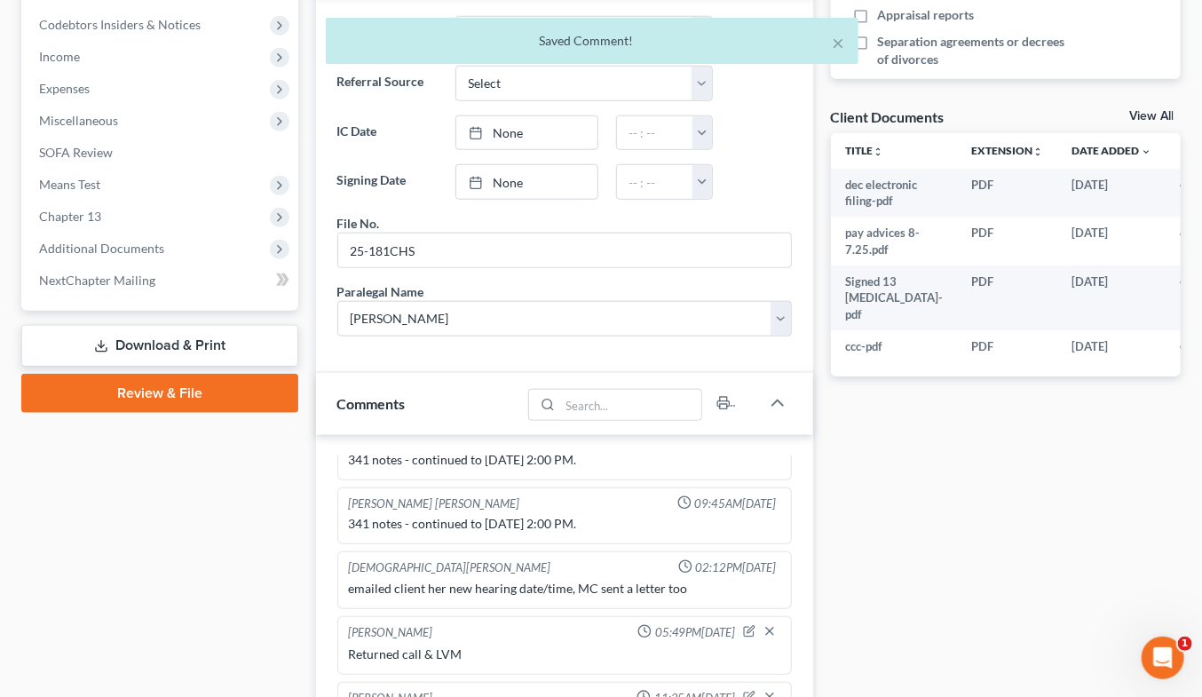
scroll to position [0, 0]
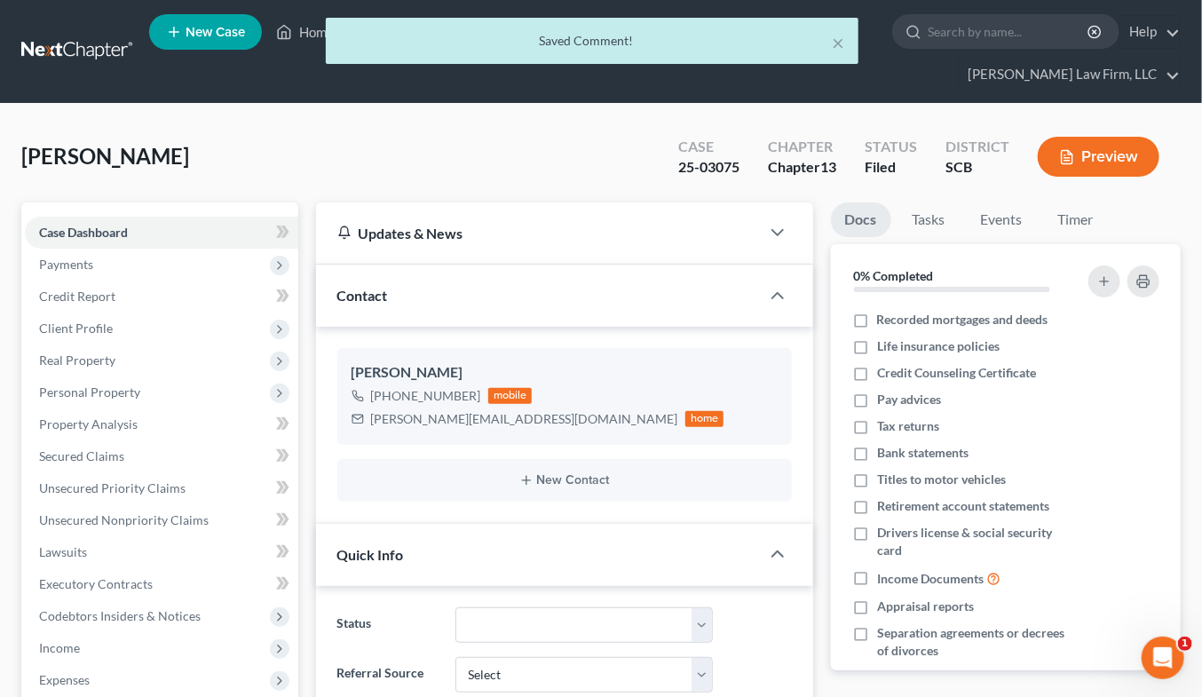
click at [98, 24] on div "× Saved Comment!" at bounding box center [592, 45] width 1202 height 55
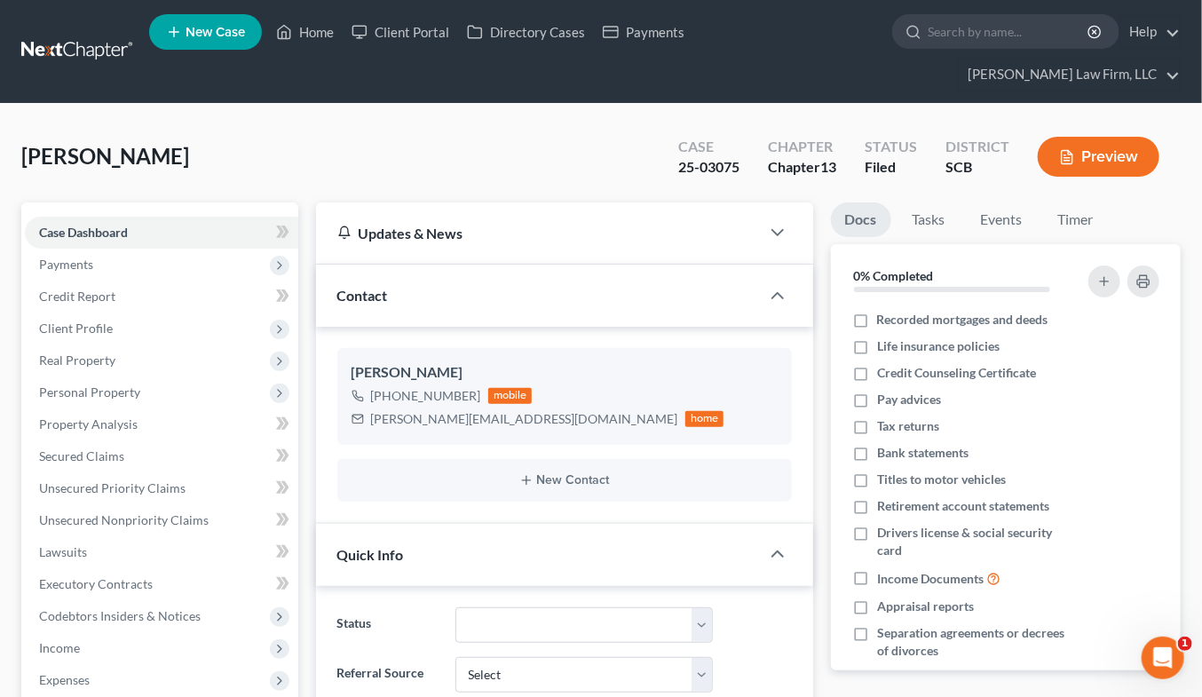
click at [98, 36] on link at bounding box center [78, 52] width 114 height 32
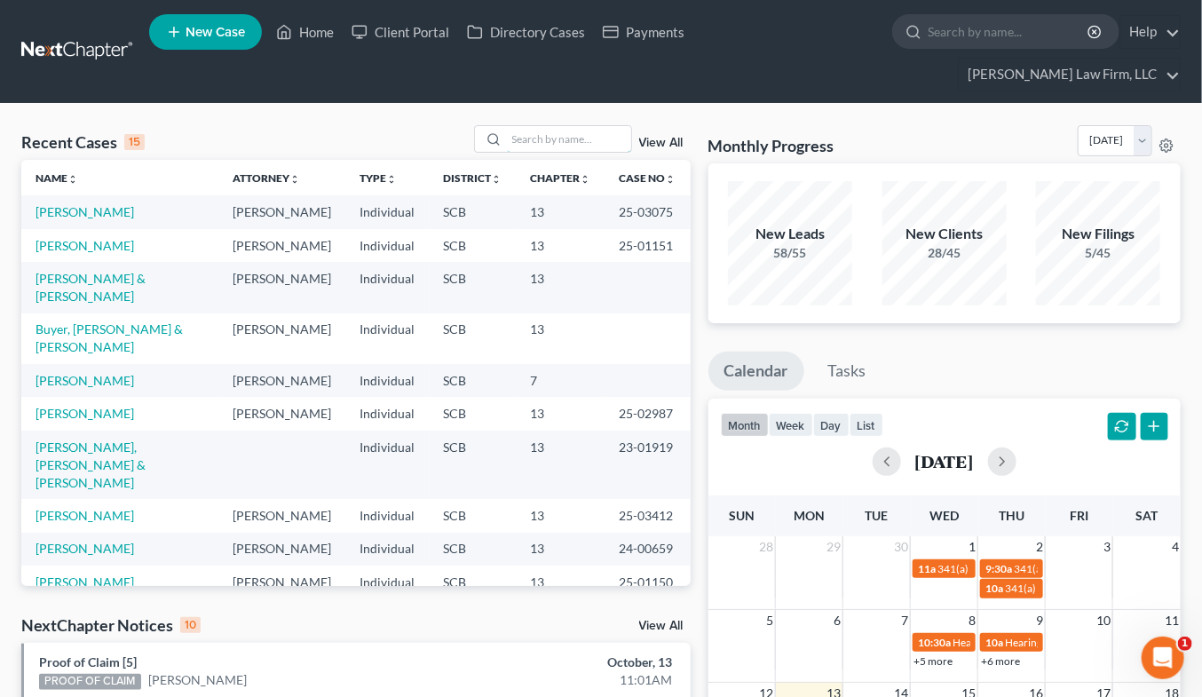
click at [557, 126] on input "search" at bounding box center [569, 139] width 124 height 26
type input "c"
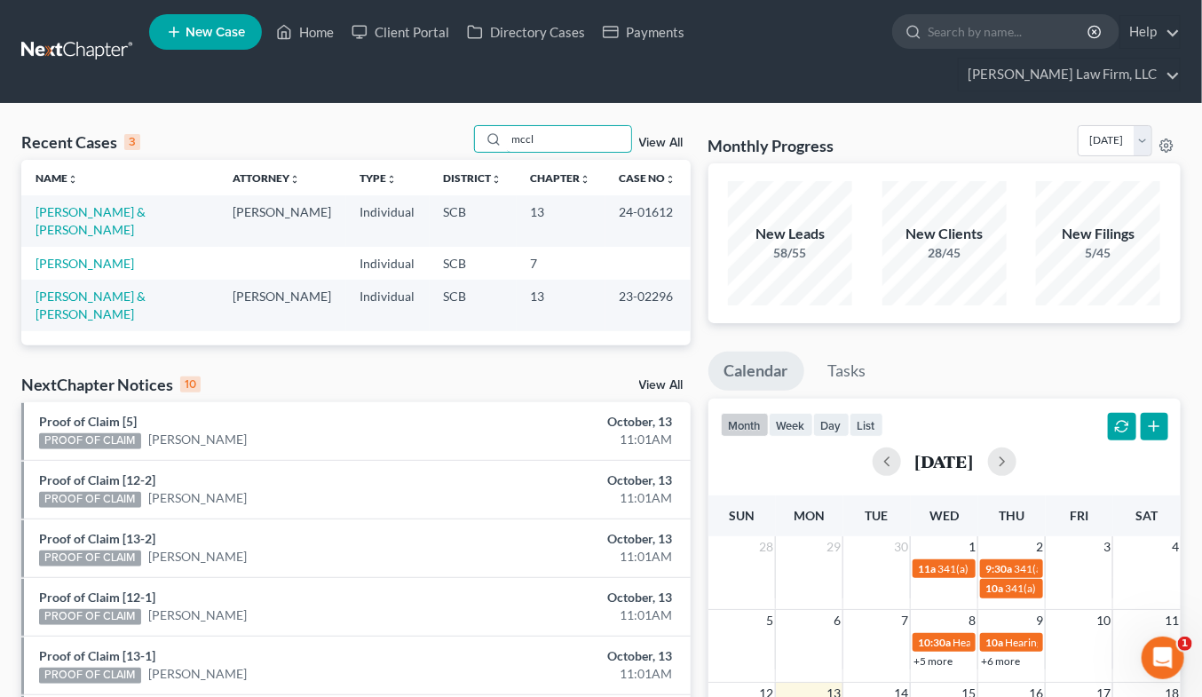
type input "mccl"
click at [92, 256] on link "McClain, Michael" at bounding box center [85, 263] width 99 height 15
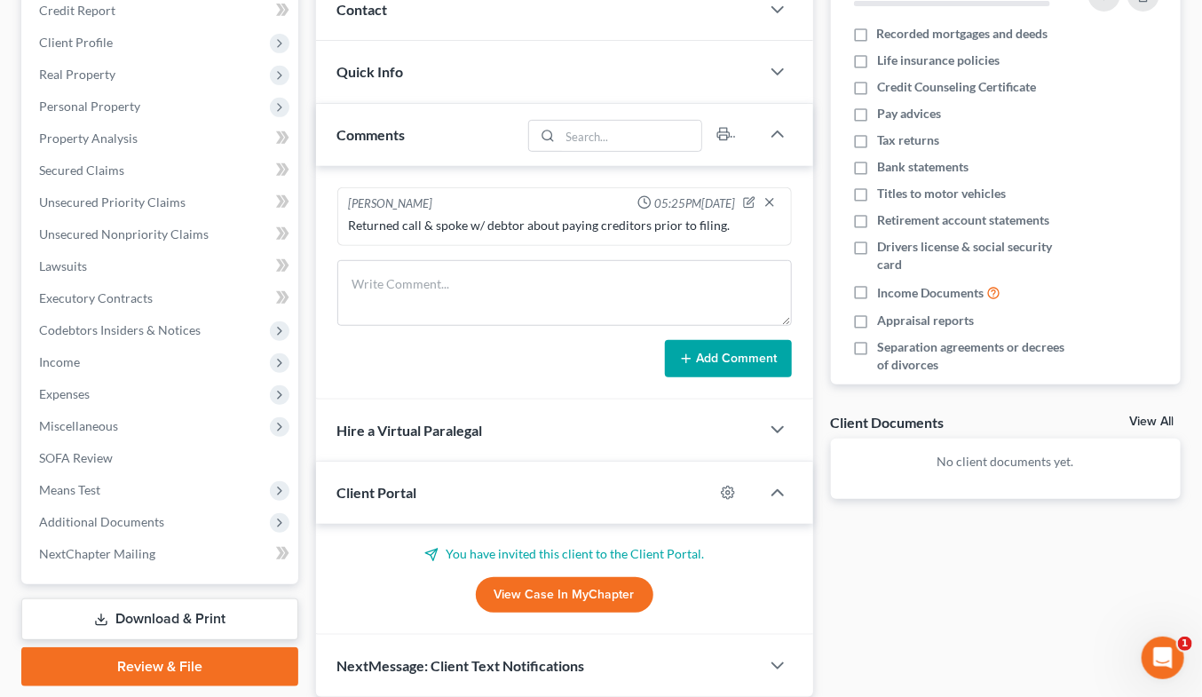
scroll to position [321, 0]
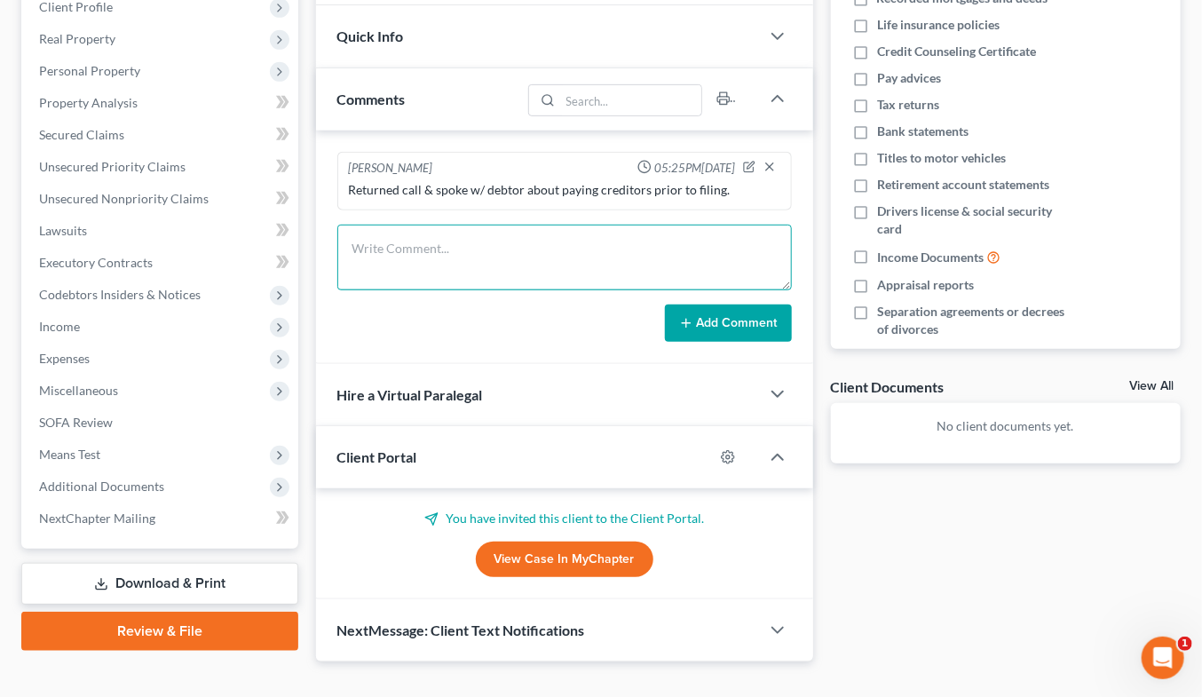
click at [486, 225] on textarea at bounding box center [564, 258] width 454 height 66
type textarea "Returned call & LVM"
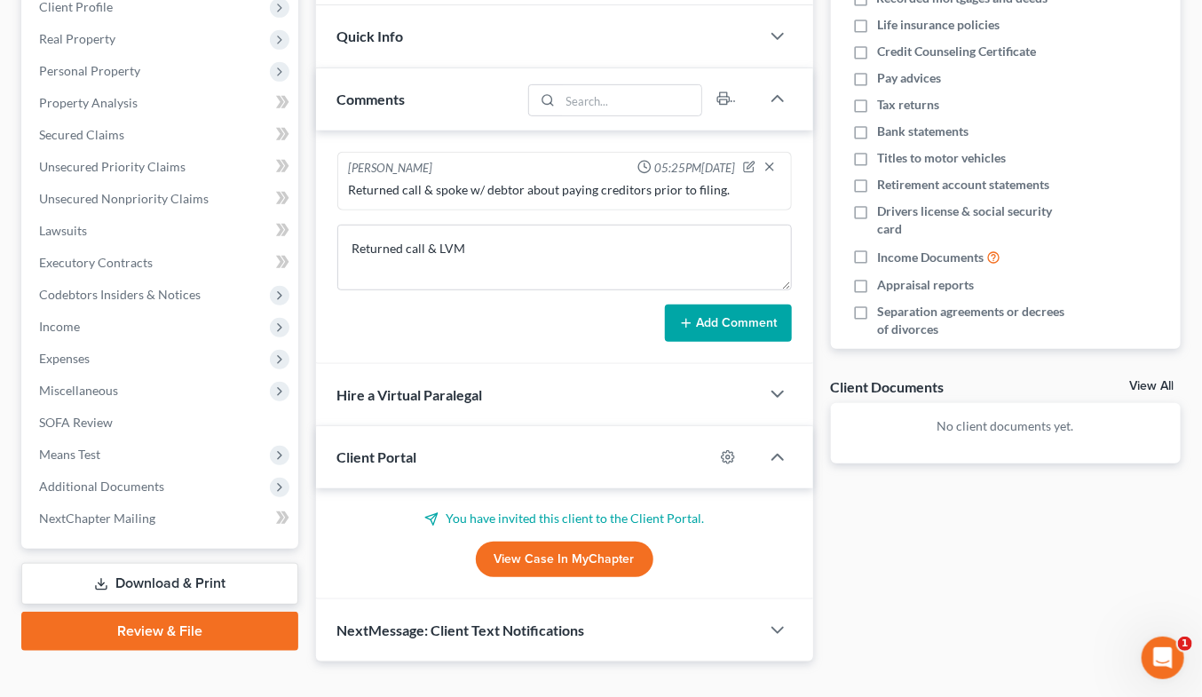
click at [747, 304] on button "Add Comment" at bounding box center [728, 322] width 127 height 37
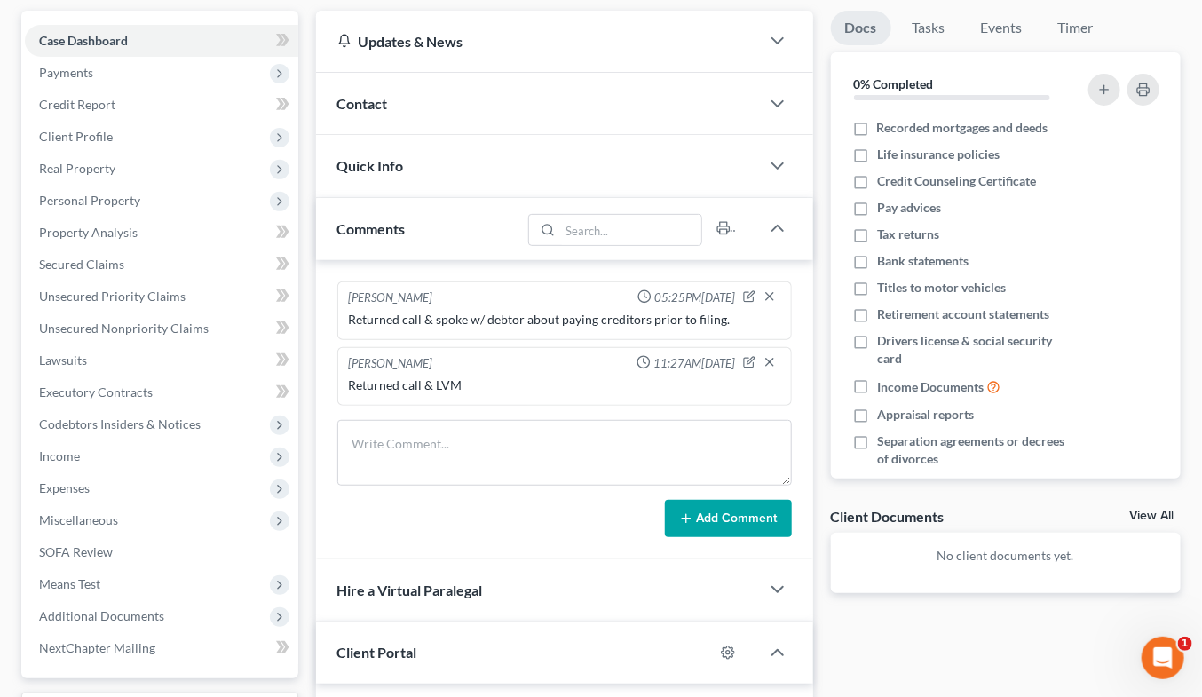
scroll to position [0, 0]
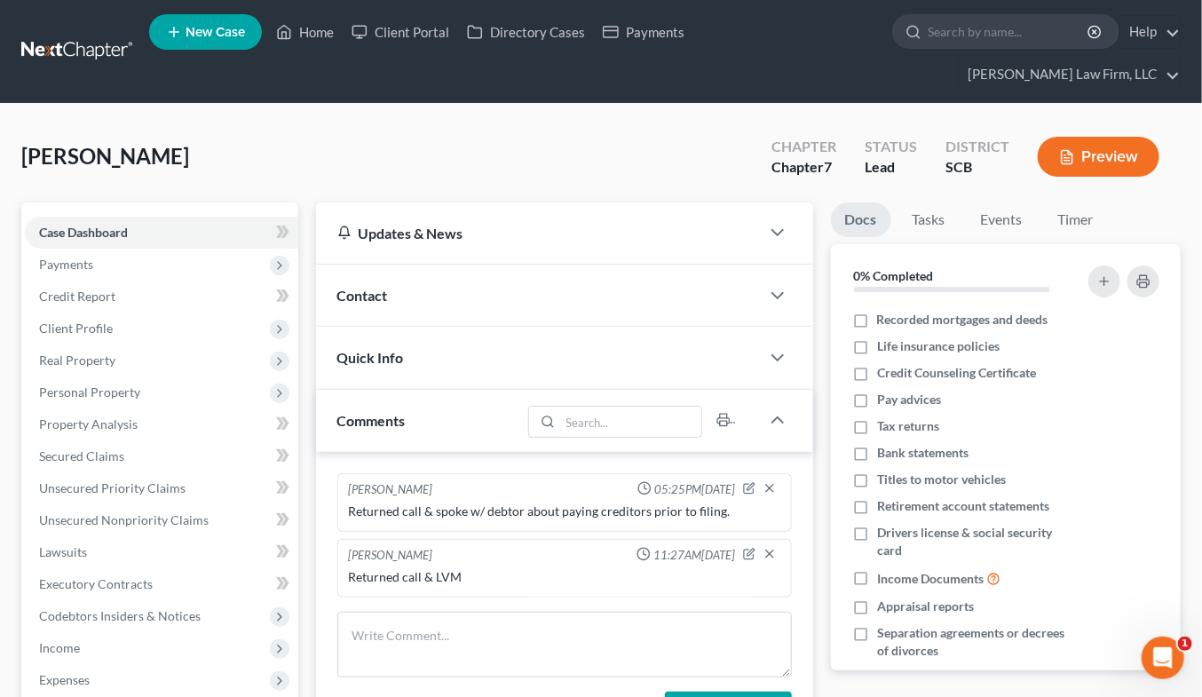
click at [112, 39] on link at bounding box center [78, 52] width 114 height 32
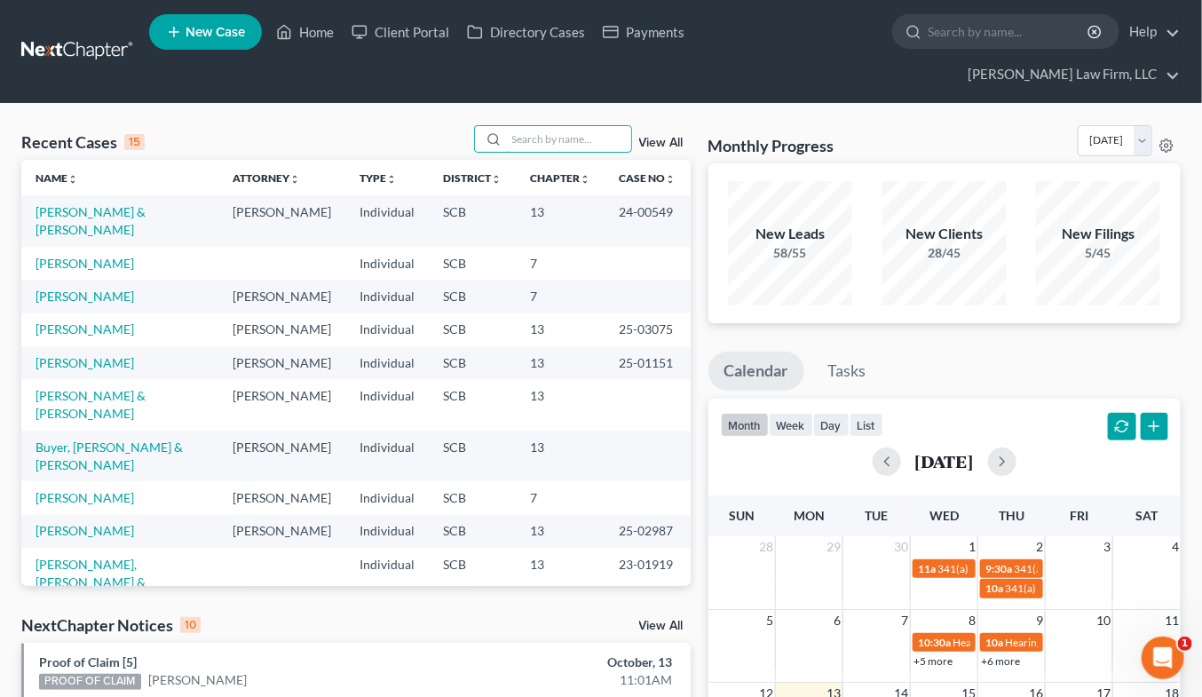
click at [604, 126] on input "search" at bounding box center [569, 139] width 124 height 26
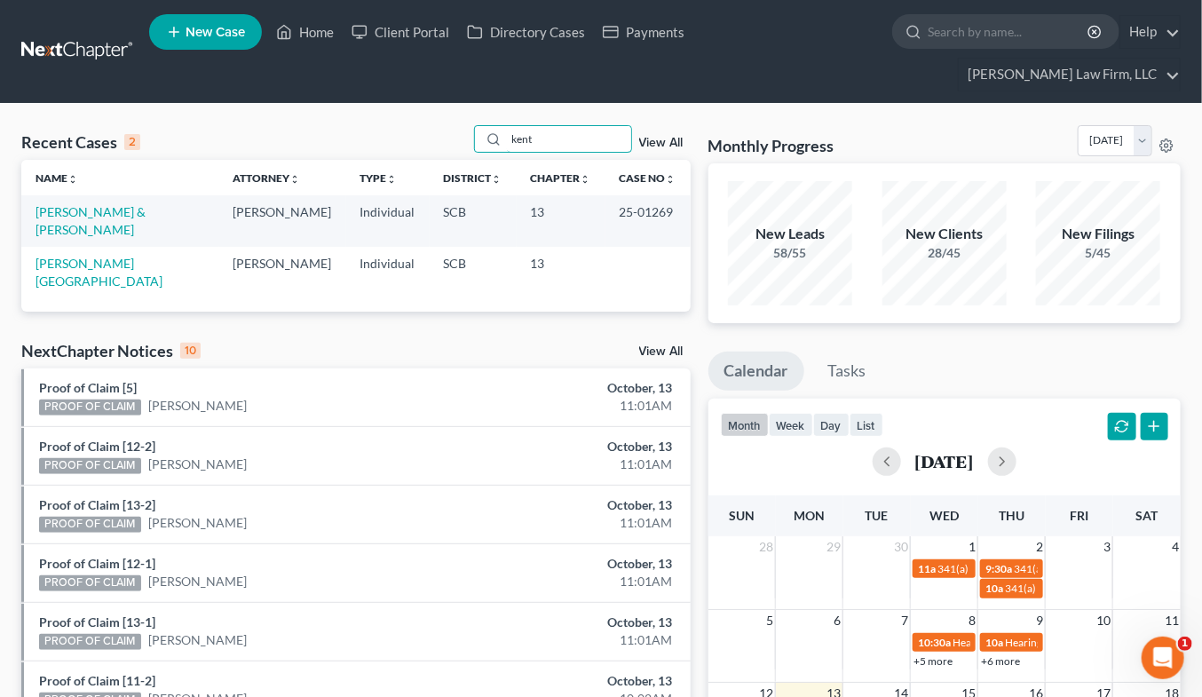
type input "kent"
click at [90, 204] on link "[PERSON_NAME] & [PERSON_NAME]" at bounding box center [91, 220] width 110 height 33
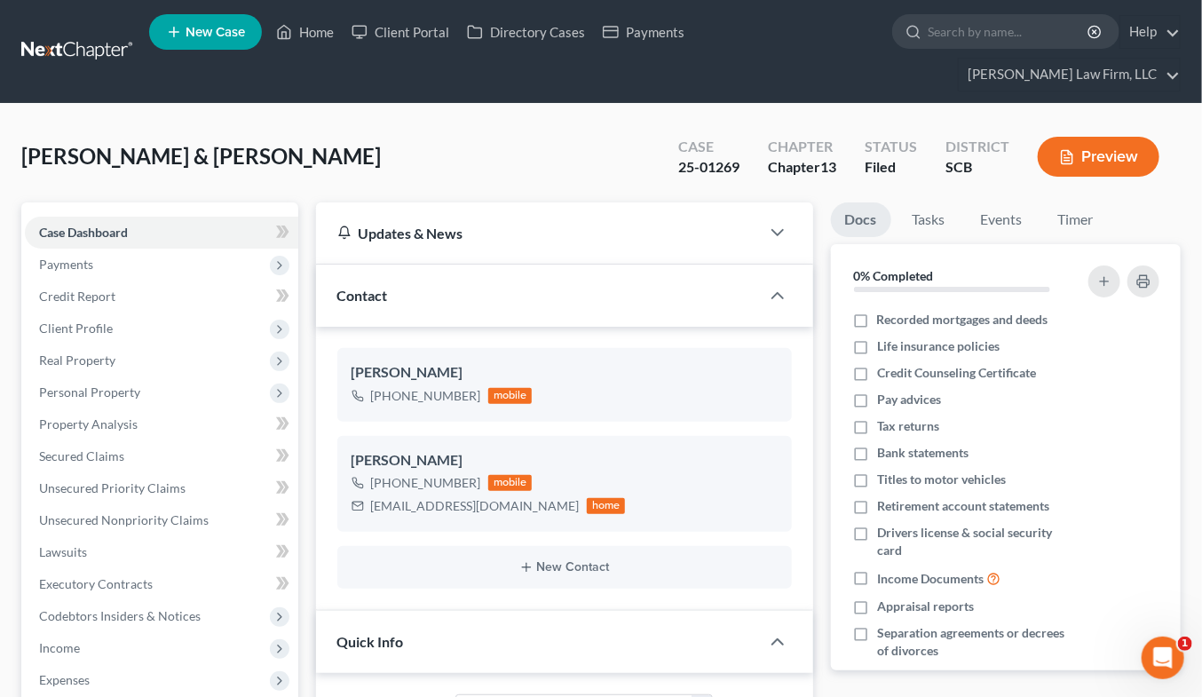
scroll to position [431, 0]
select select "2"
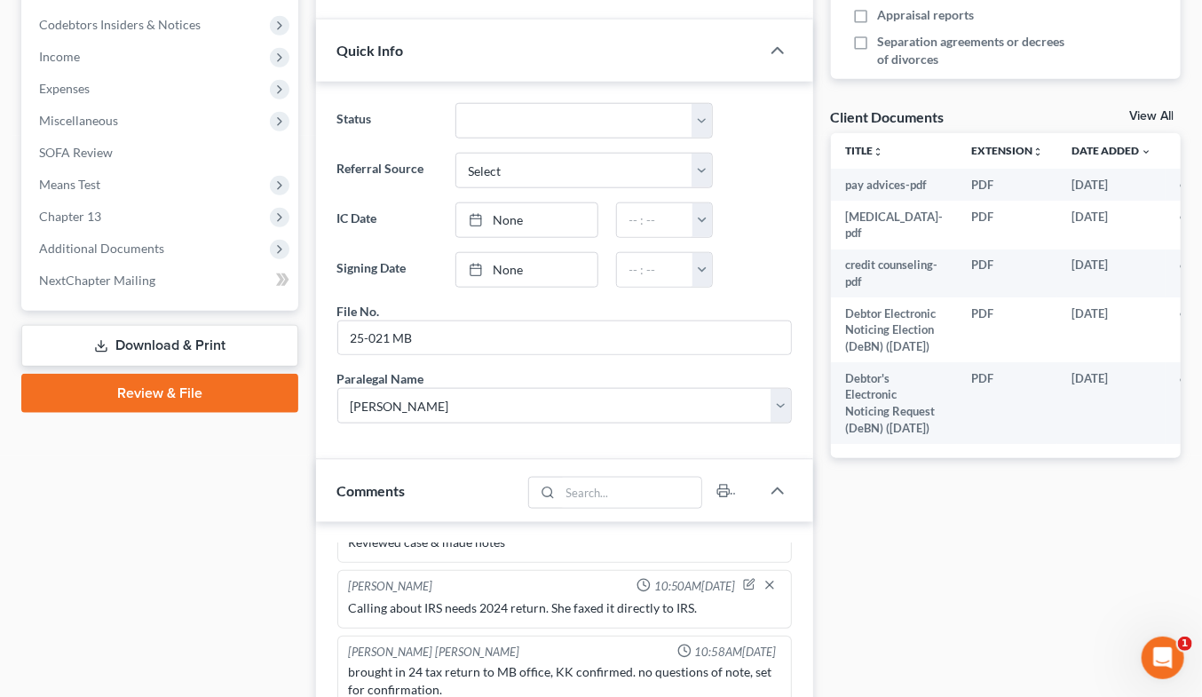
scroll to position [1098, 0]
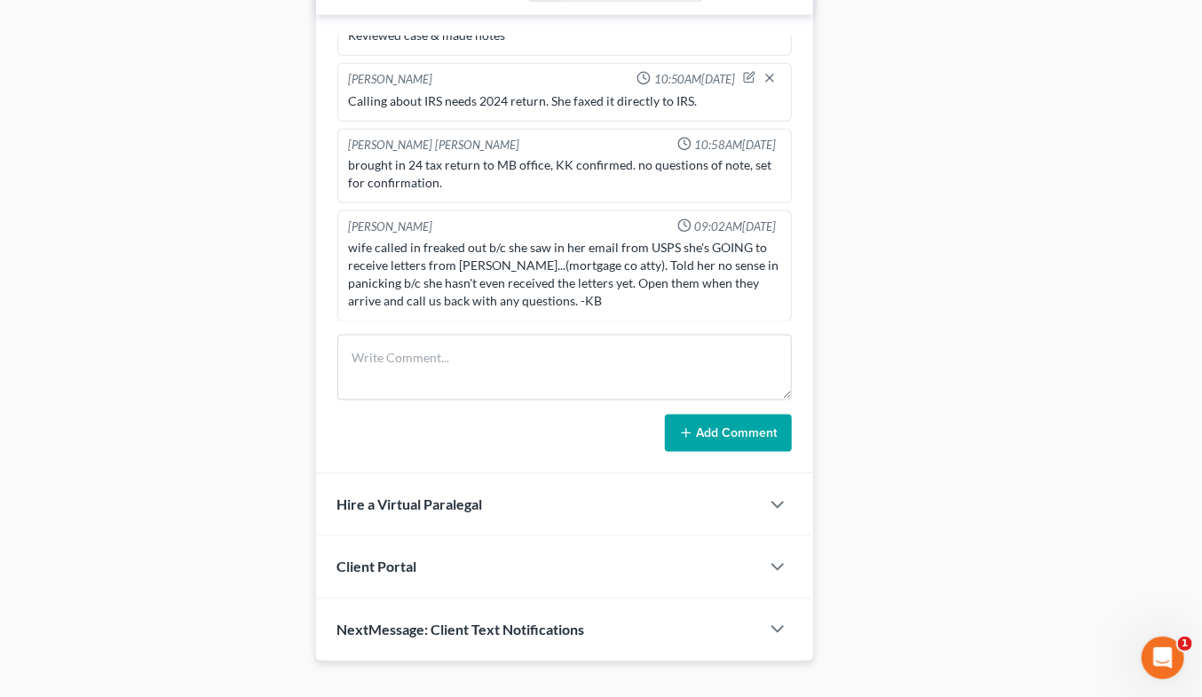
click at [478, 288] on div "Kristi Keen 01:52PM, 02/26/2025 Clients came in for 2nd. Had a few missing item…" at bounding box center [564, 178] width 454 height 284
click at [513, 335] on textarea at bounding box center [564, 368] width 454 height 66
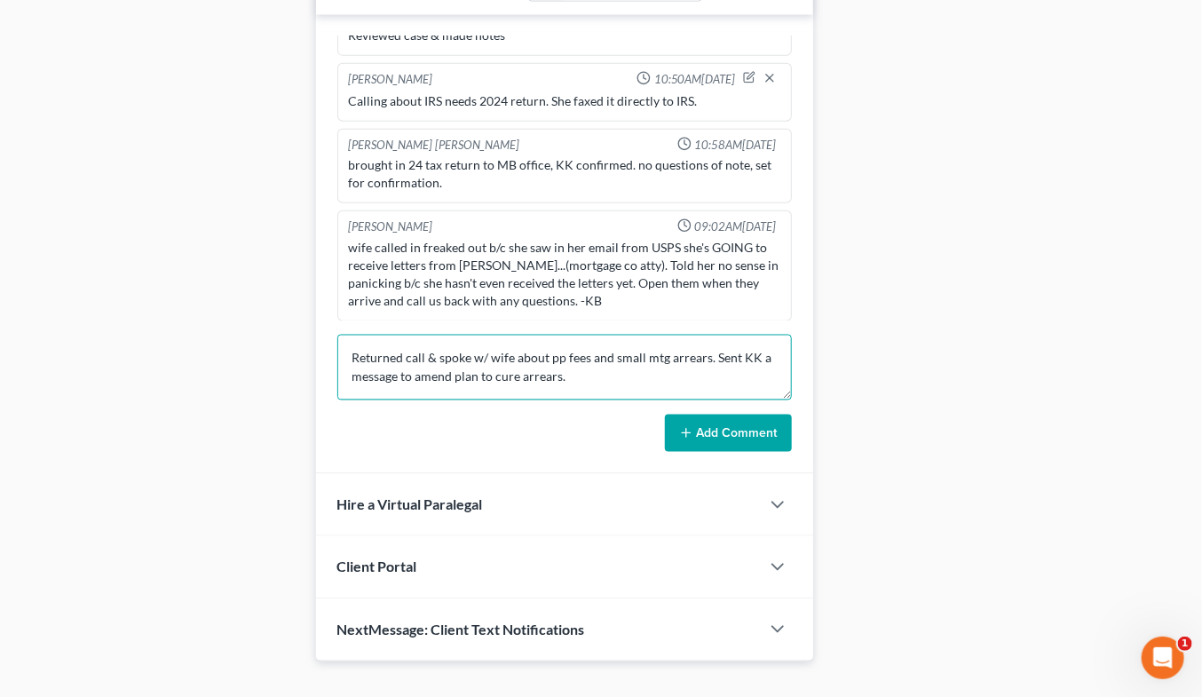
type textarea "Returned call & spoke w/ wife about pp fees and small mtg arrears. Sent KK a me…"
click at [743, 415] on button "Add Comment" at bounding box center [728, 433] width 127 height 37
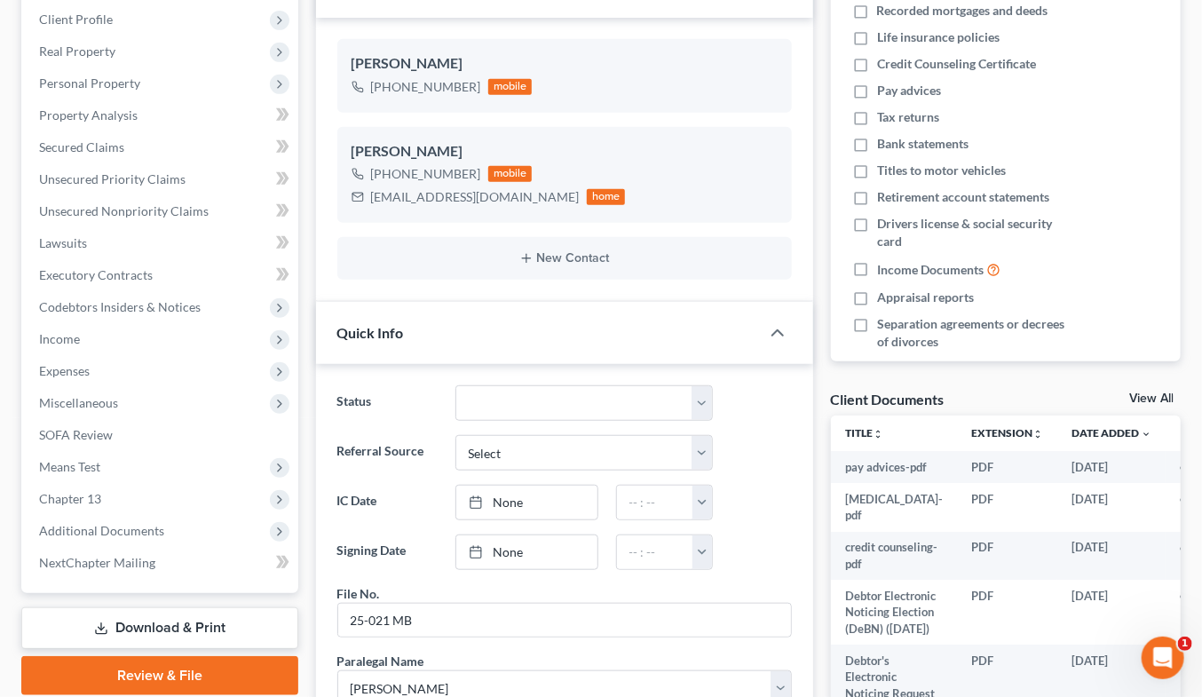
scroll to position [13, 0]
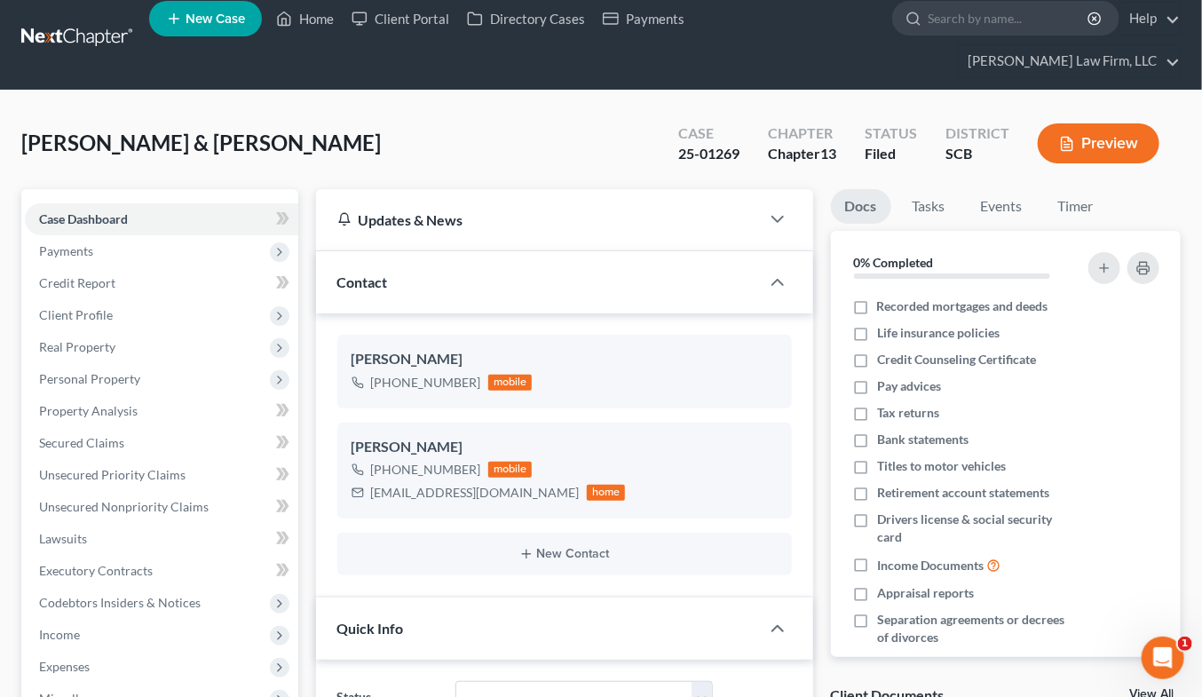
click at [84, 27] on link at bounding box center [78, 38] width 114 height 32
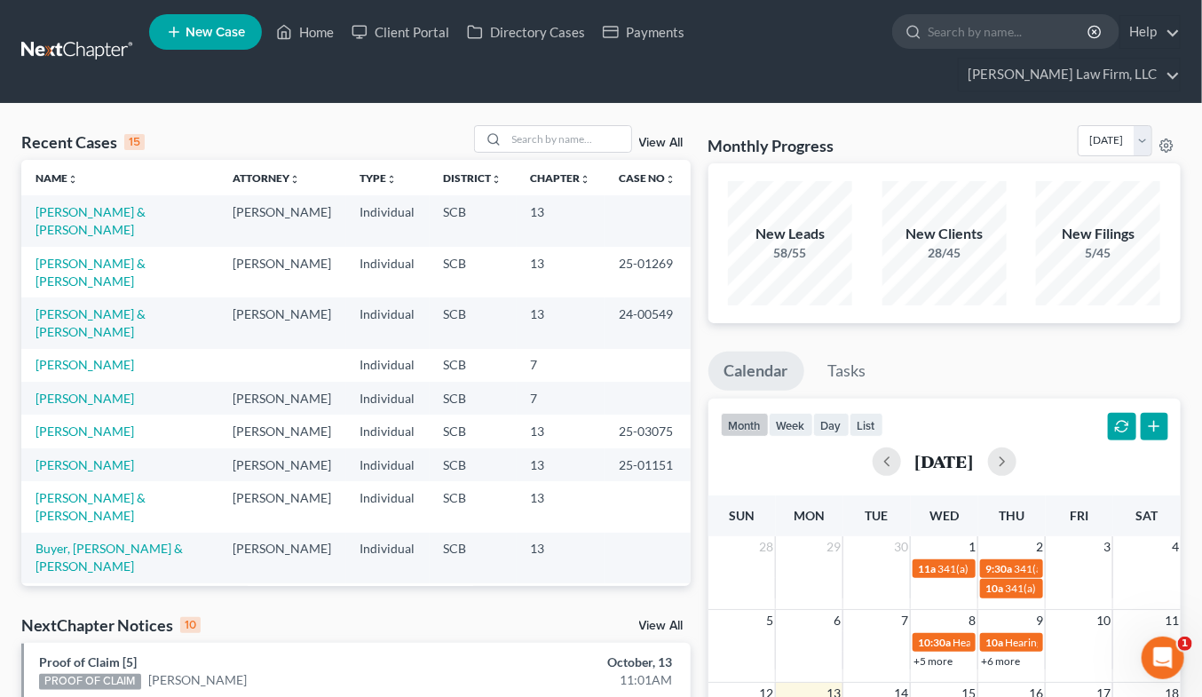
click at [988, 125] on div "Monthly Progress Bankruptcy Bankruptcy [DATE] [DATE] [DATE] [DATE] [DATE] [DATE…" at bounding box center [944, 144] width 473 height 38
click at [571, 126] on input "search" at bounding box center [569, 139] width 124 height 26
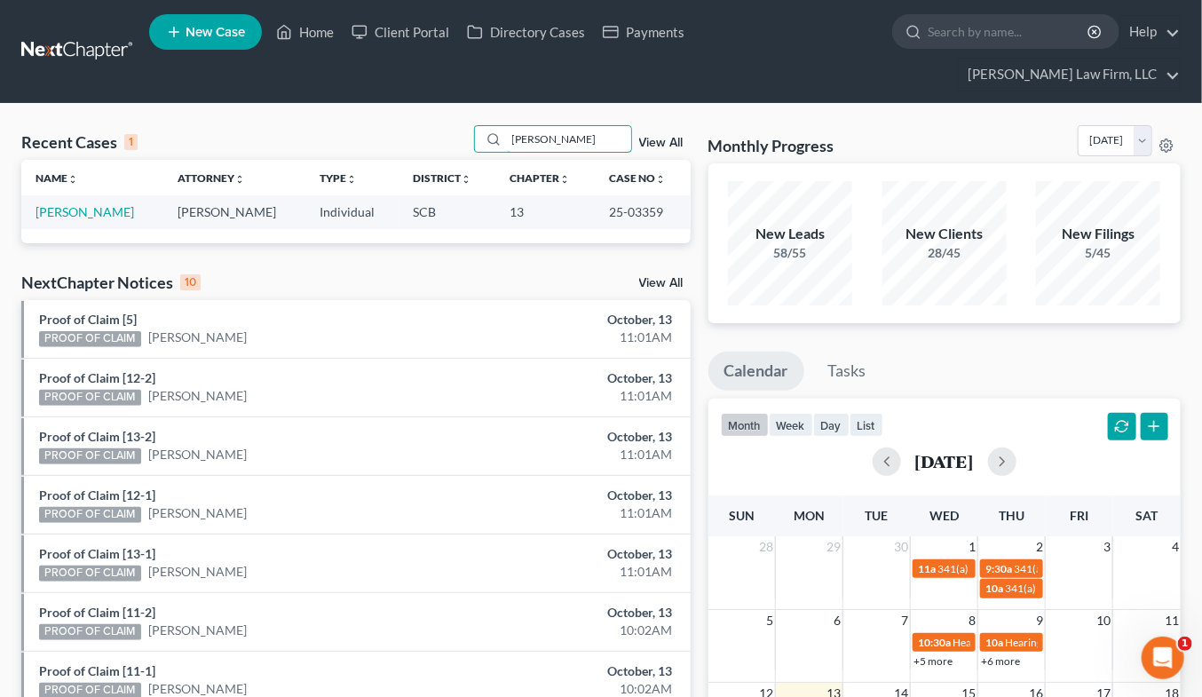
type input "[PERSON_NAME]"
click at [66, 204] on link "[PERSON_NAME]" at bounding box center [85, 211] width 99 height 15
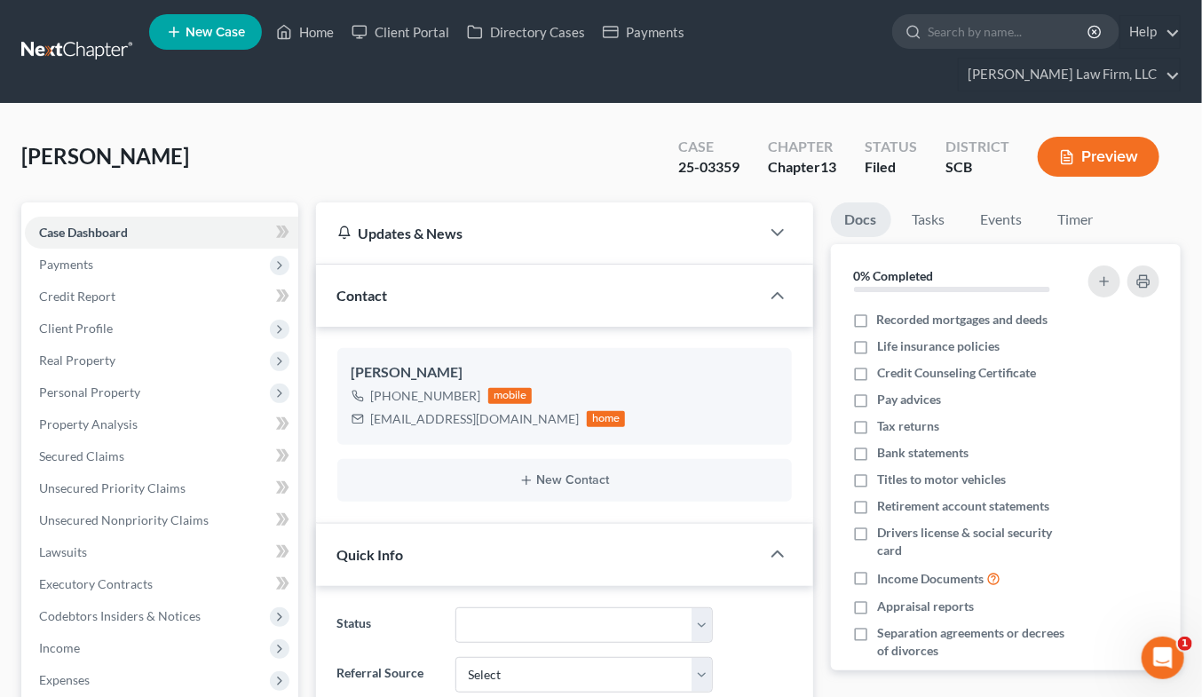
select select "2"
drag, startPoint x: 1023, startPoint y: 91, endPoint x: 928, endPoint y: 90, distance: 95.0
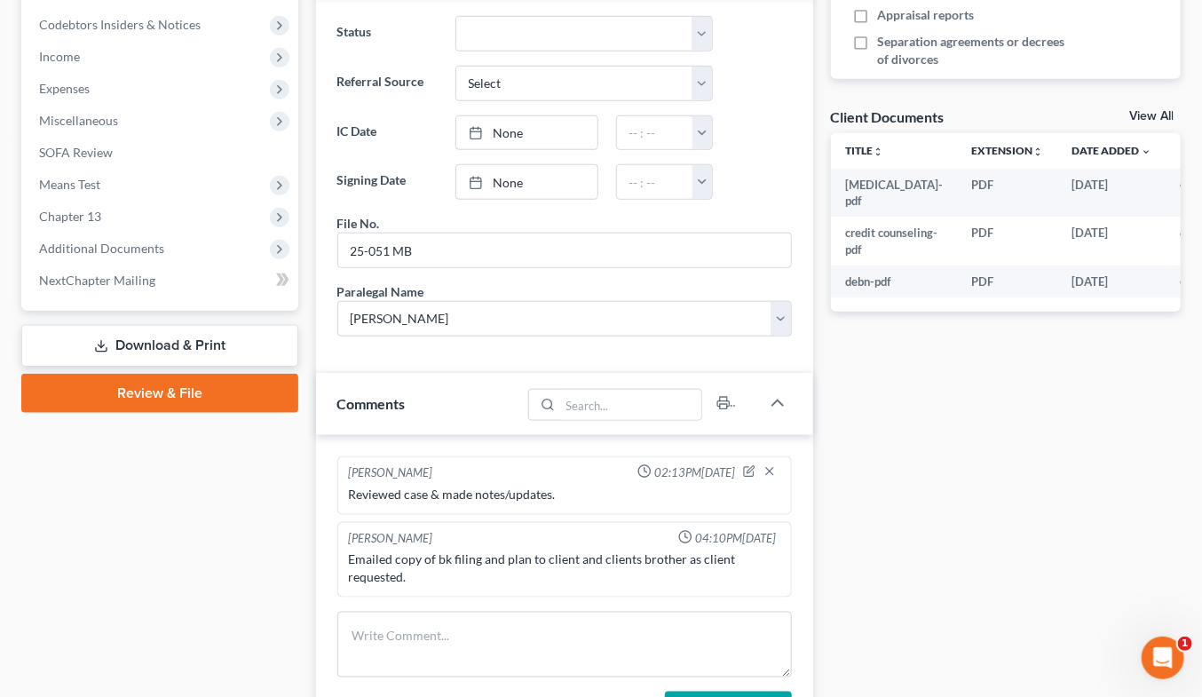
scroll to position [868, 0]
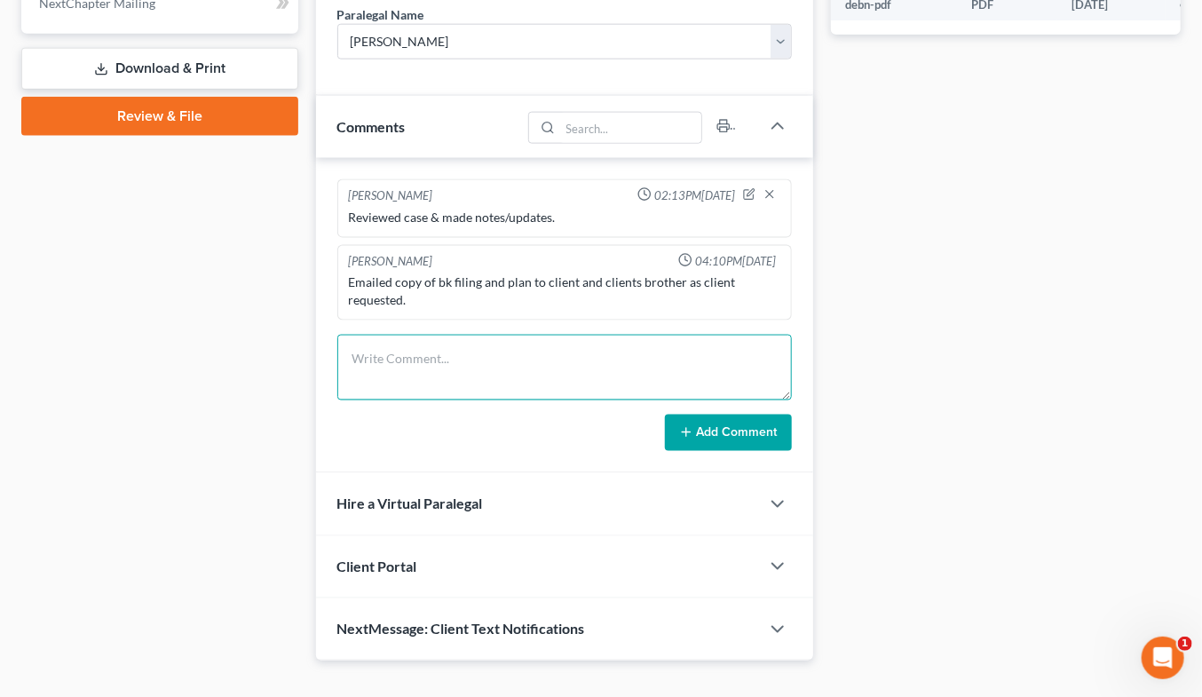
click at [529, 340] on textarea at bounding box center [564, 368] width 454 height 66
type textarea "Returned brother's call and spoke w/ him about 341."
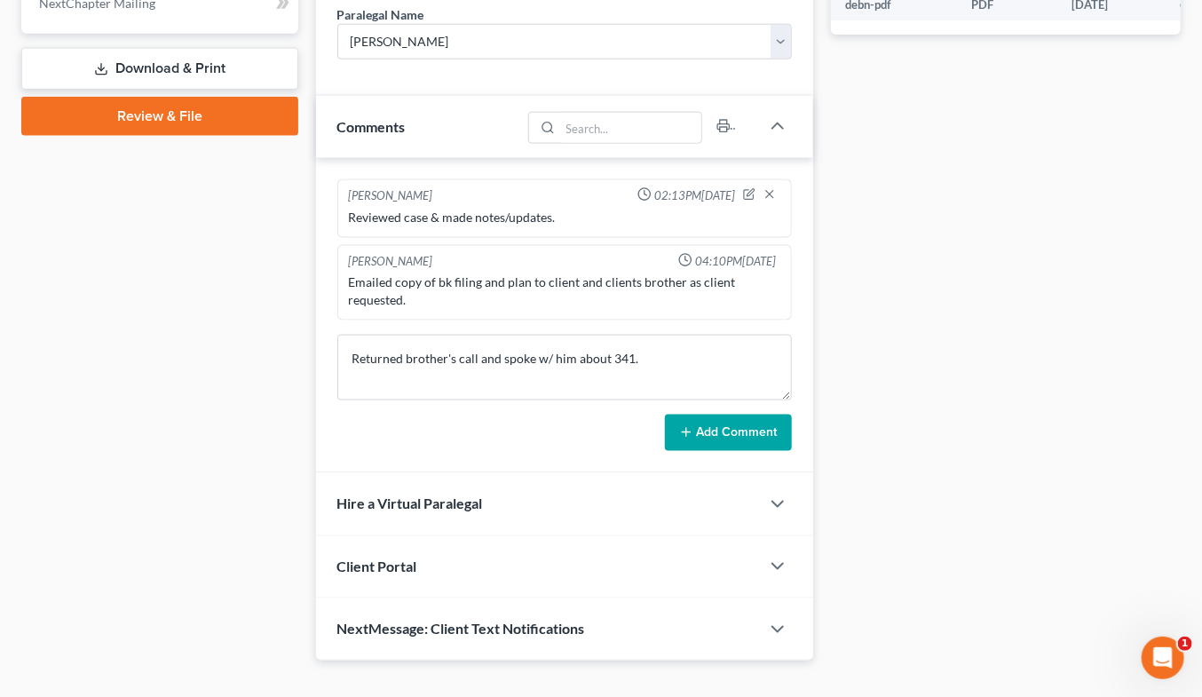
click at [699, 415] on button "Add Comment" at bounding box center [728, 433] width 127 height 37
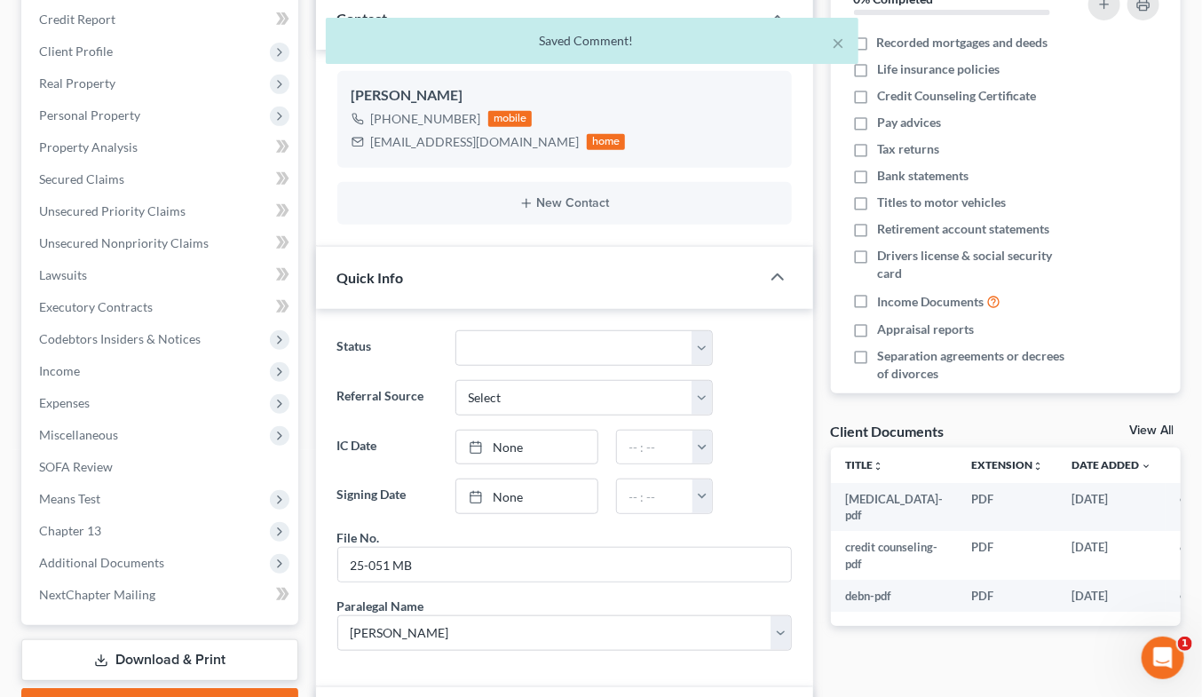
scroll to position [0, 0]
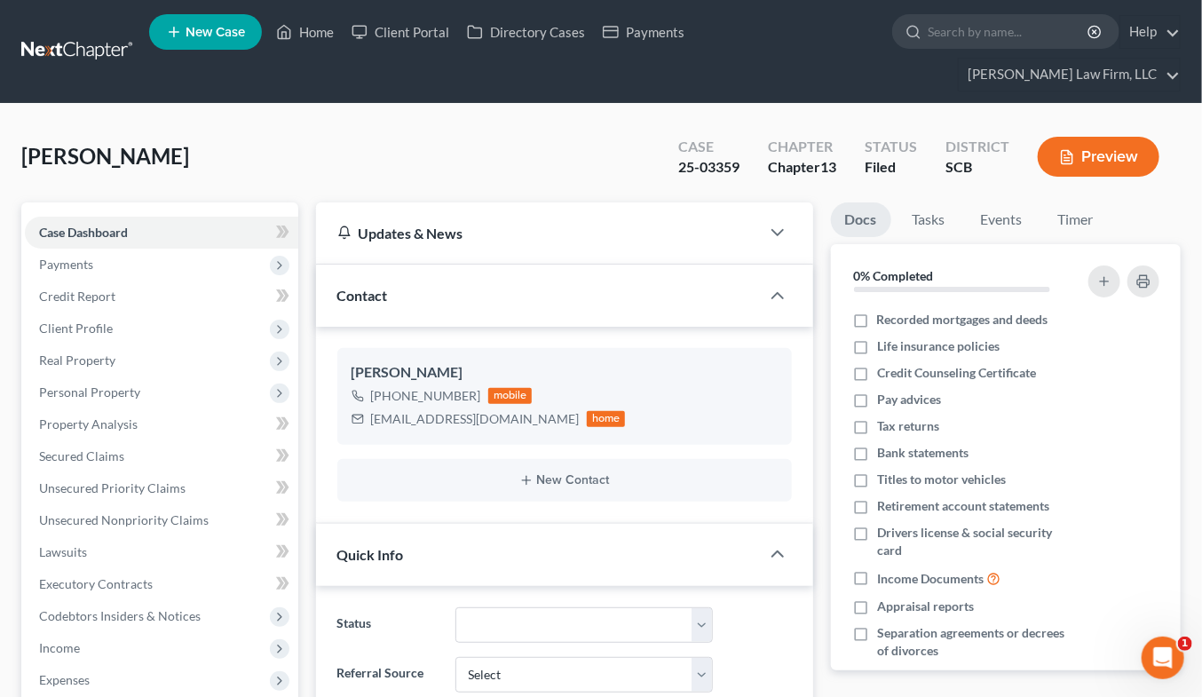
click at [105, 36] on link at bounding box center [78, 52] width 114 height 32
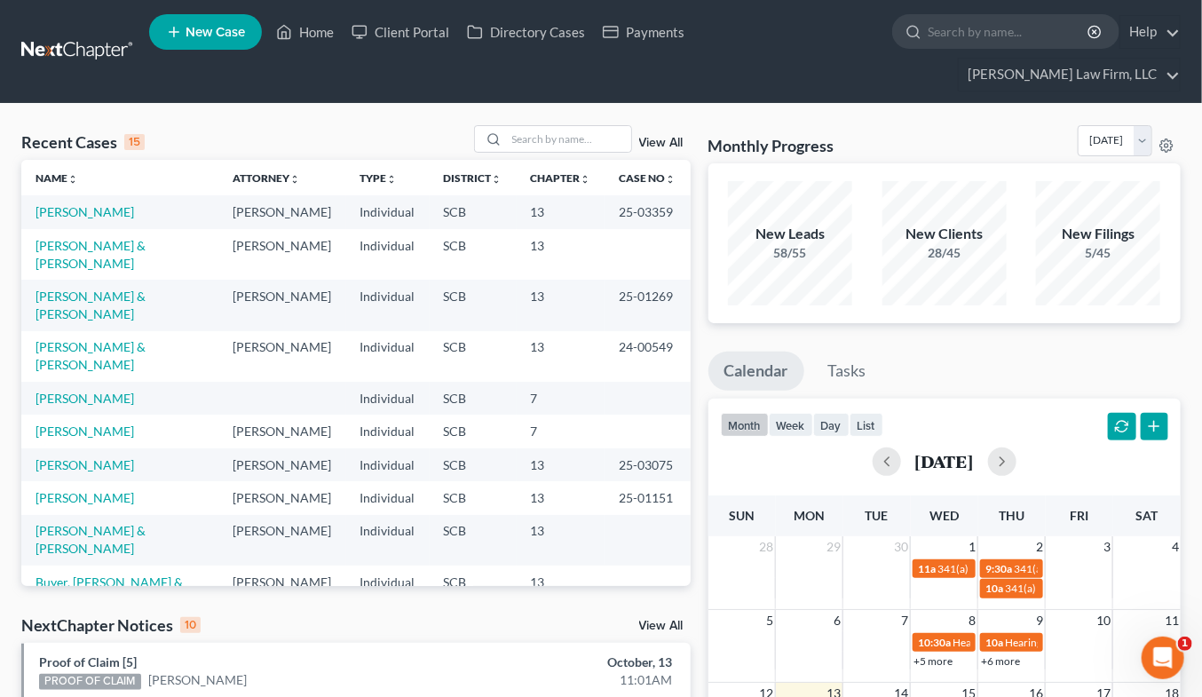
click at [1017, 125] on div "Monthly Progress Bankruptcy Bankruptcy October 2025 September 2025 August 2025 …" at bounding box center [944, 144] width 473 height 38
click at [574, 126] on input "search" at bounding box center [569, 139] width 124 height 26
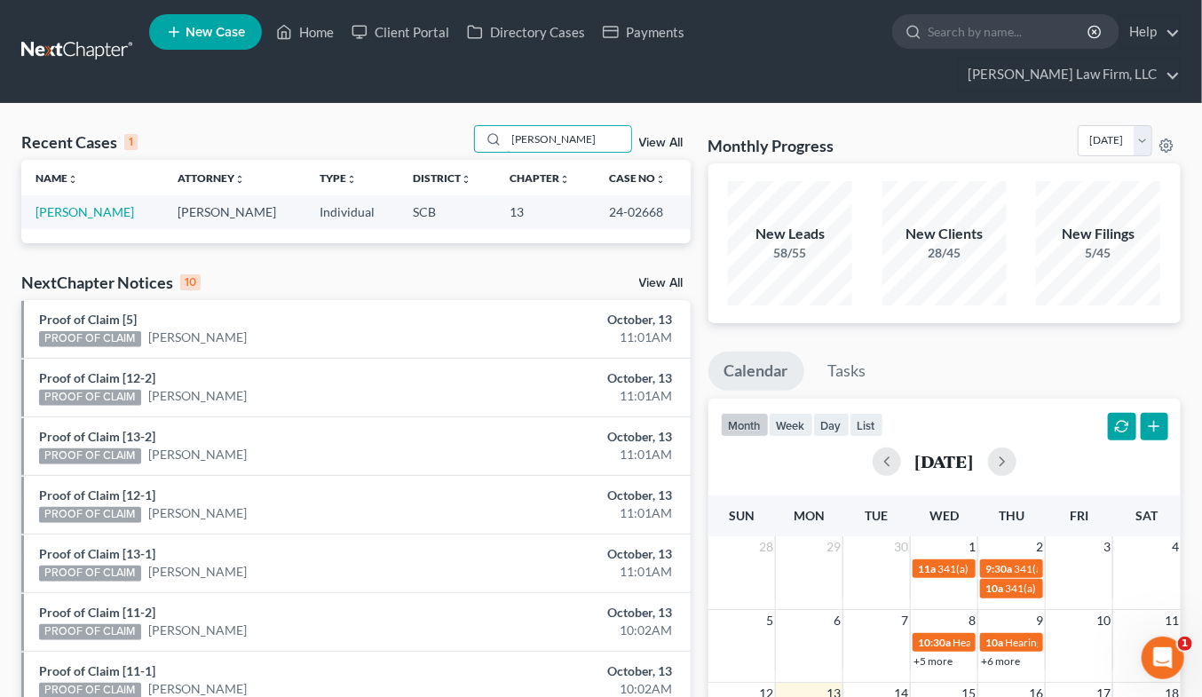
type input "chapley"
click at [78, 204] on link "[PERSON_NAME]" at bounding box center [85, 211] width 99 height 15
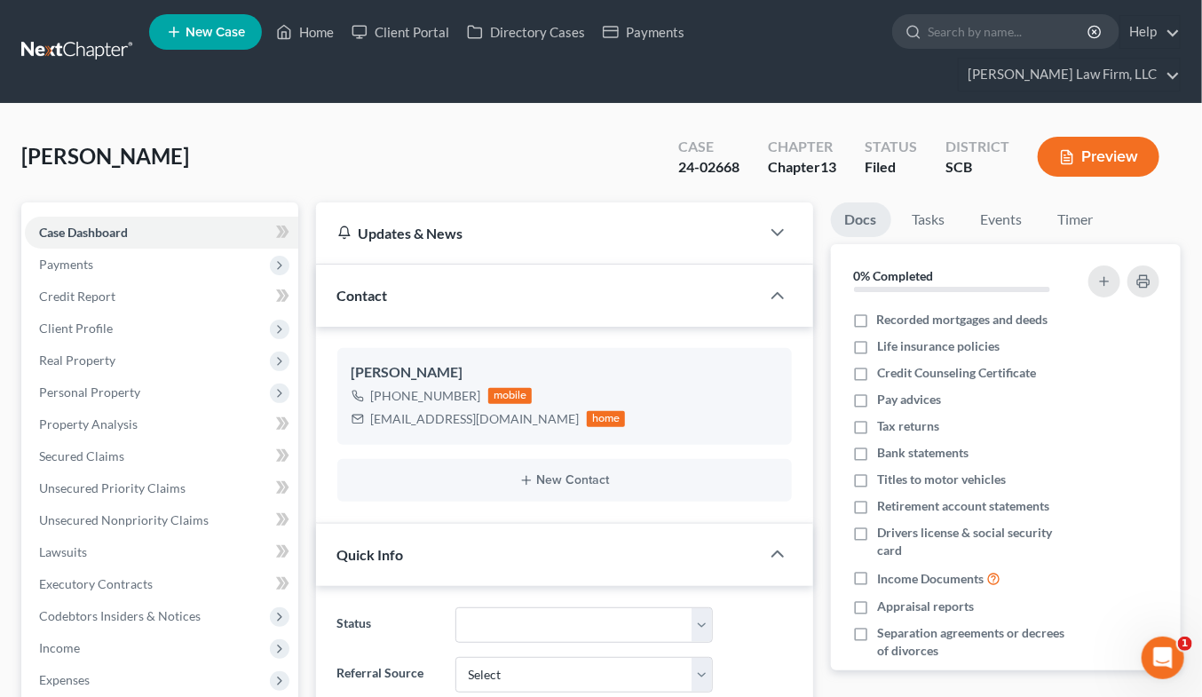
select select "2"
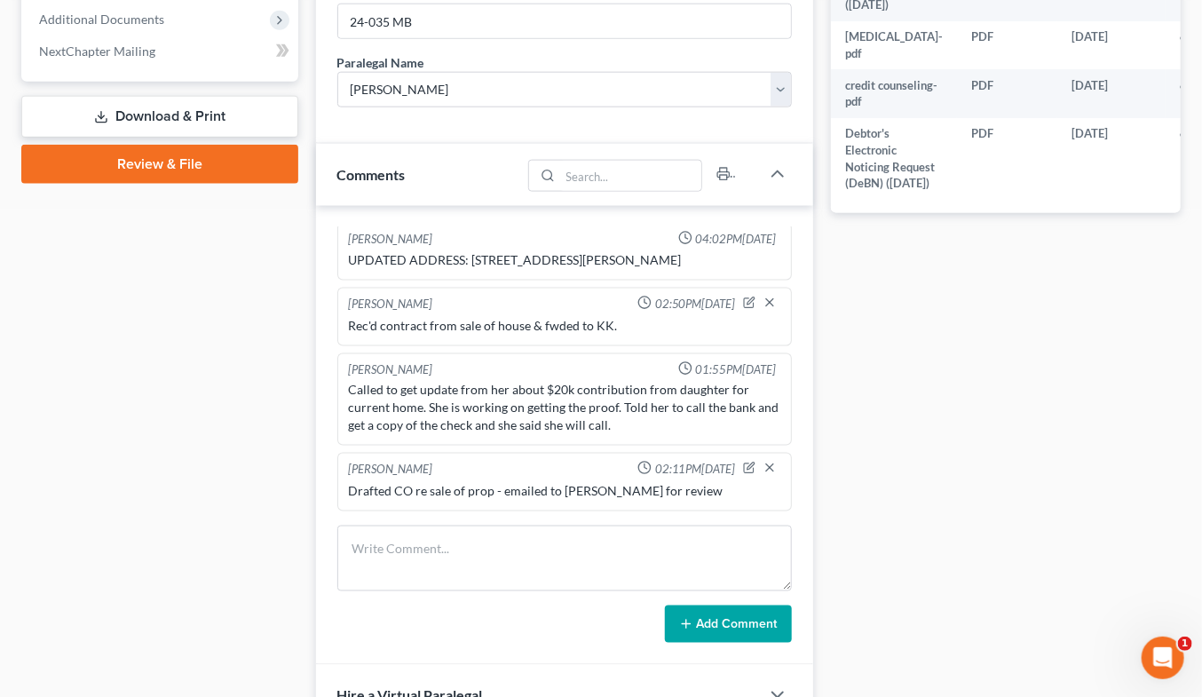
scroll to position [1012, 0]
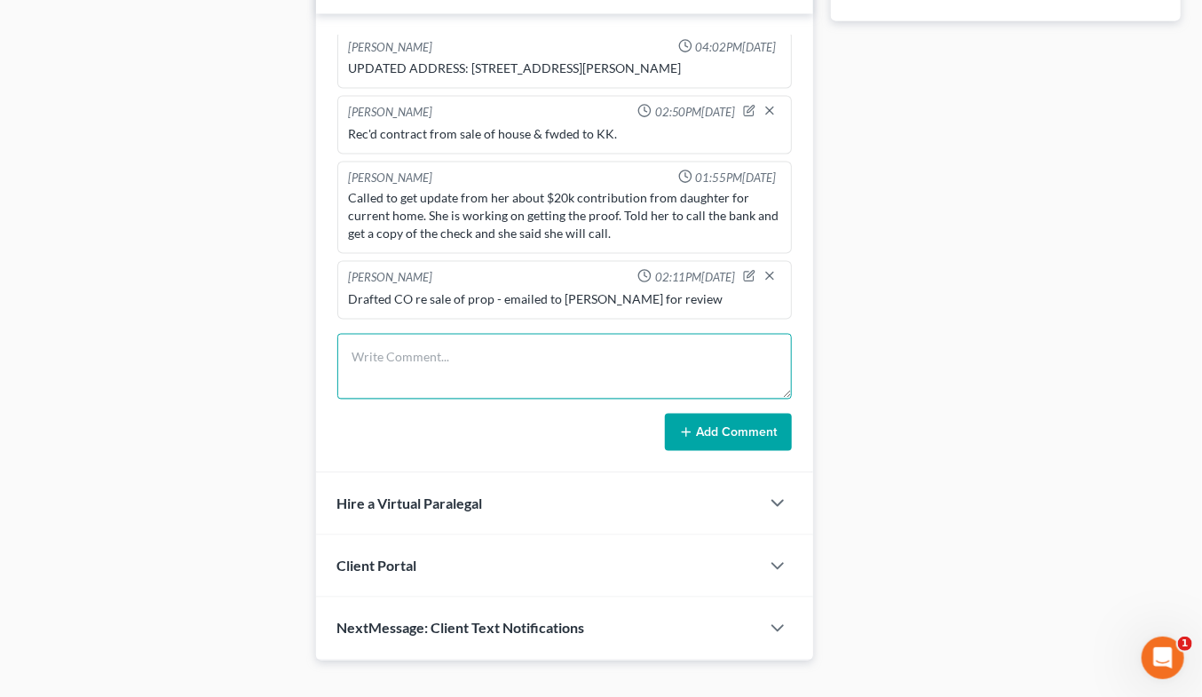
click at [446, 353] on textarea at bounding box center [564, 367] width 454 height 66
type textarea "Returned call & spoke with debtor about sale pf prop and pending PI claim"
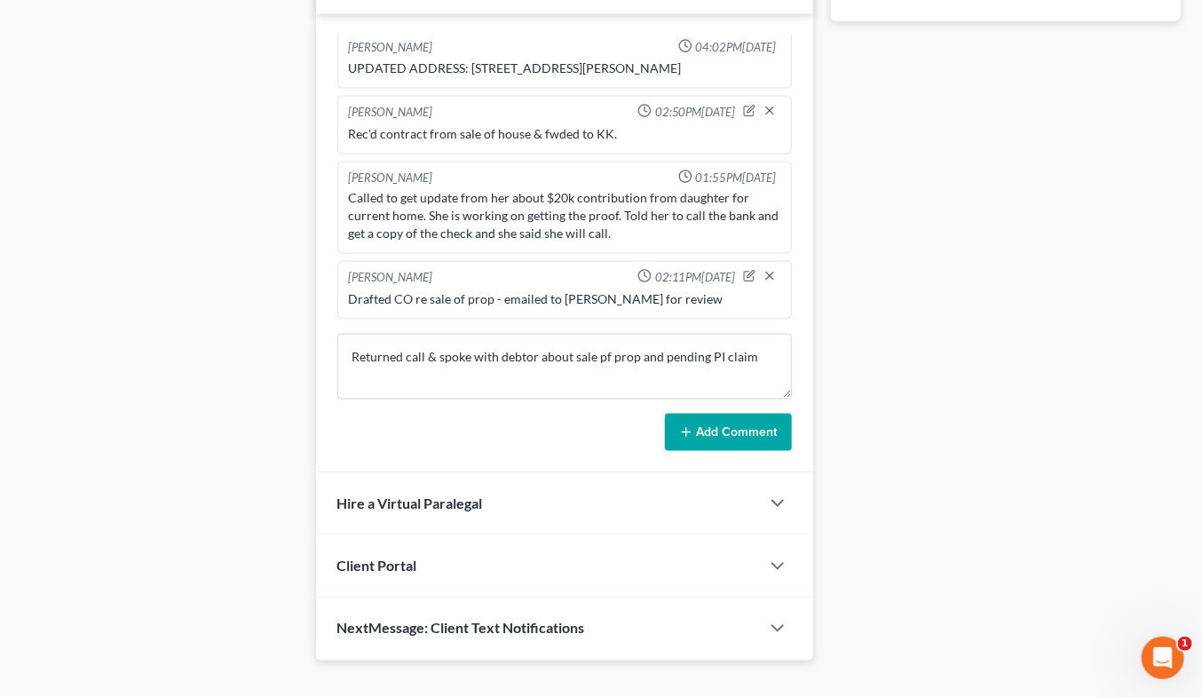
click at [698, 414] on button "Add Comment" at bounding box center [728, 432] width 127 height 37
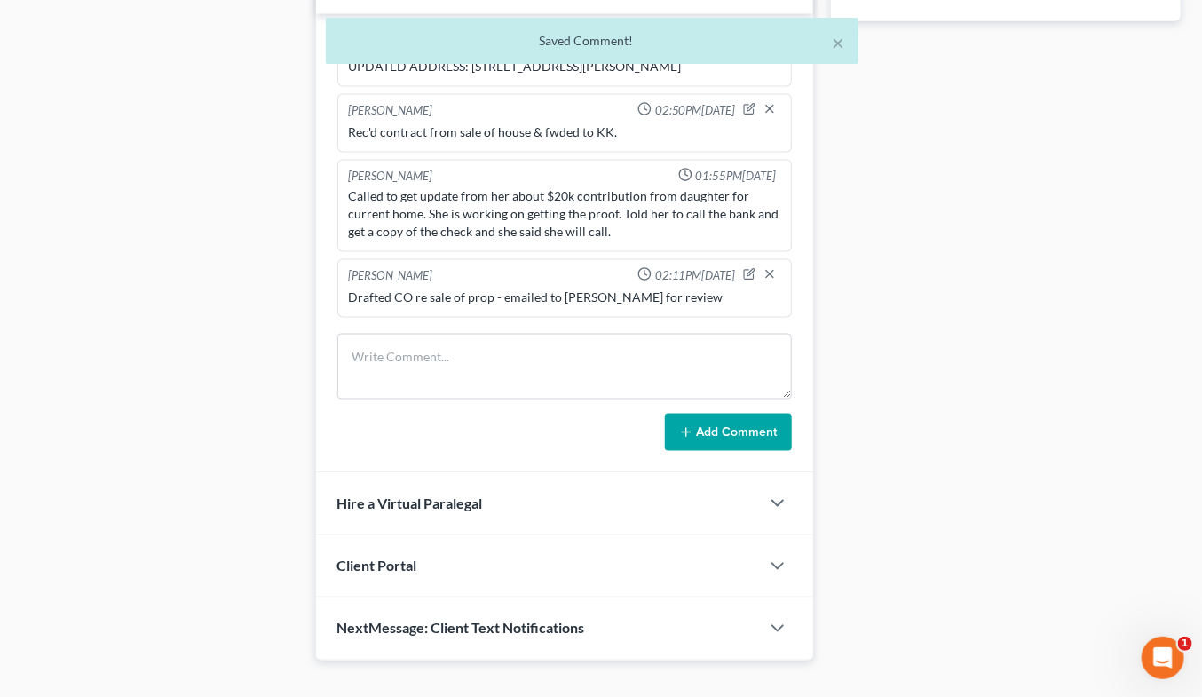
scroll to position [1146, 0]
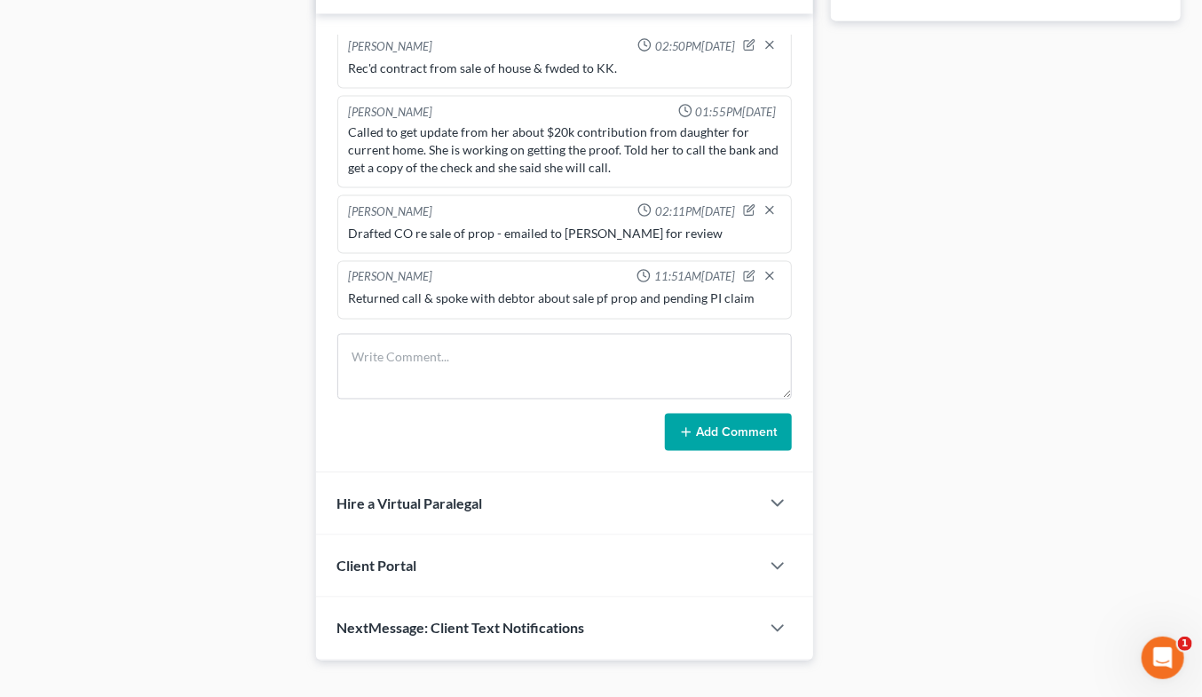
drag, startPoint x: 973, startPoint y: 226, endPoint x: 962, endPoint y: 225, distance: 10.8
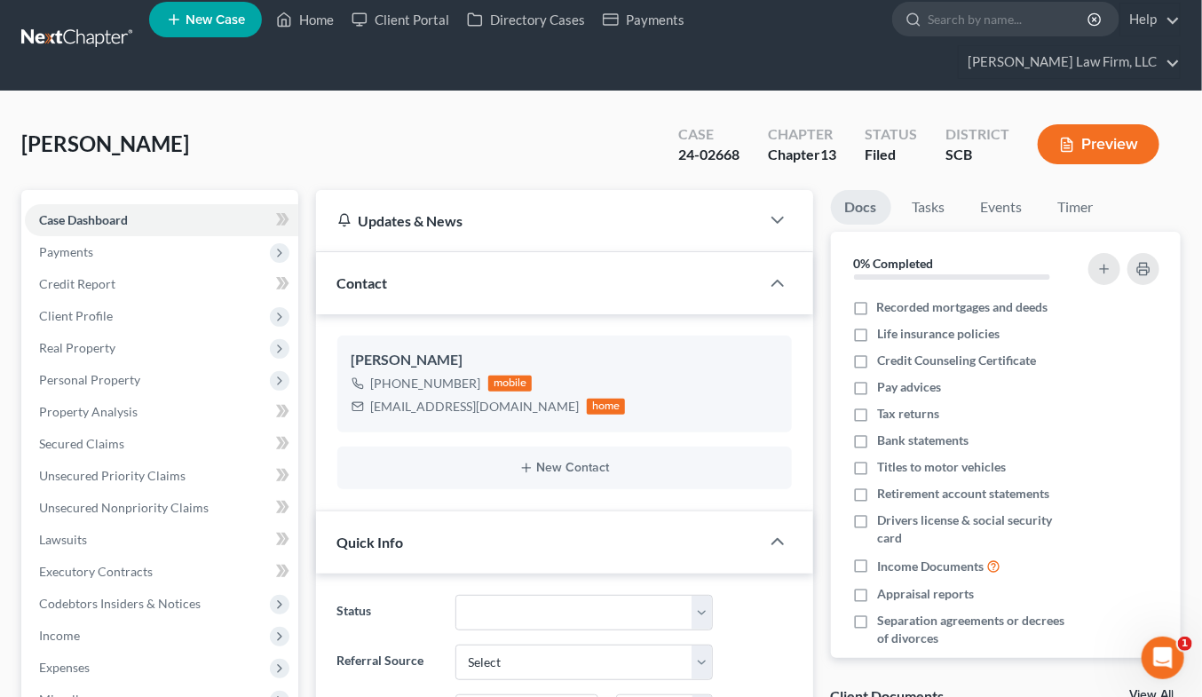
scroll to position [0, 0]
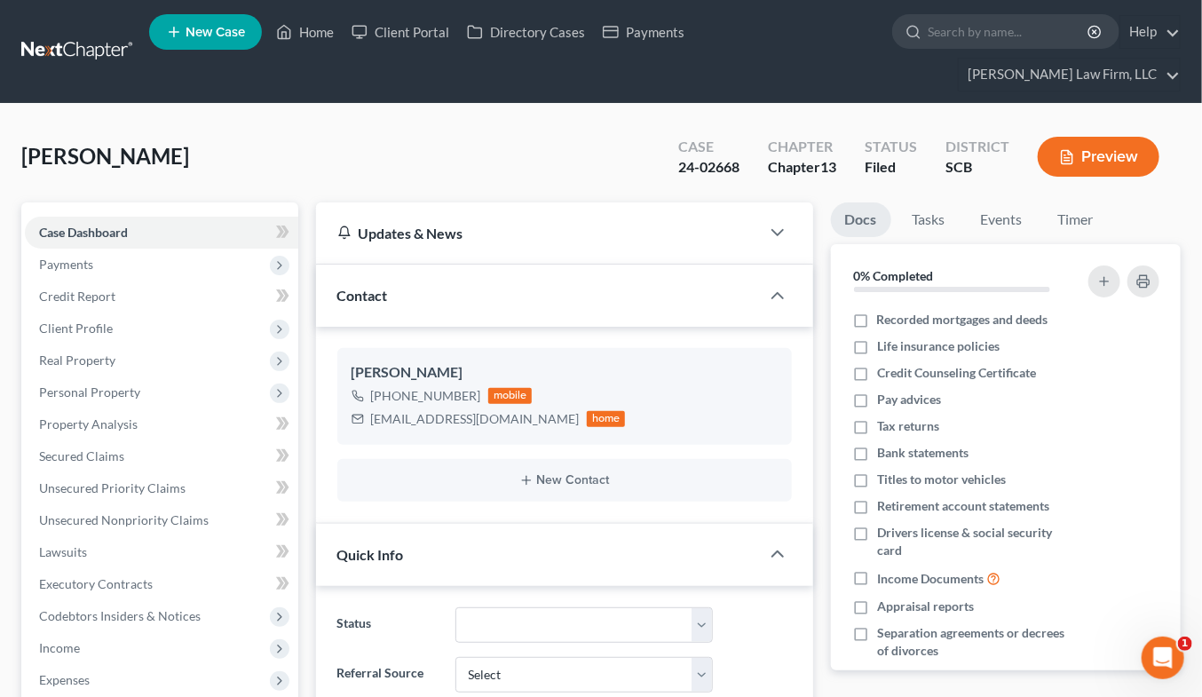
click at [105, 41] on link at bounding box center [78, 52] width 114 height 32
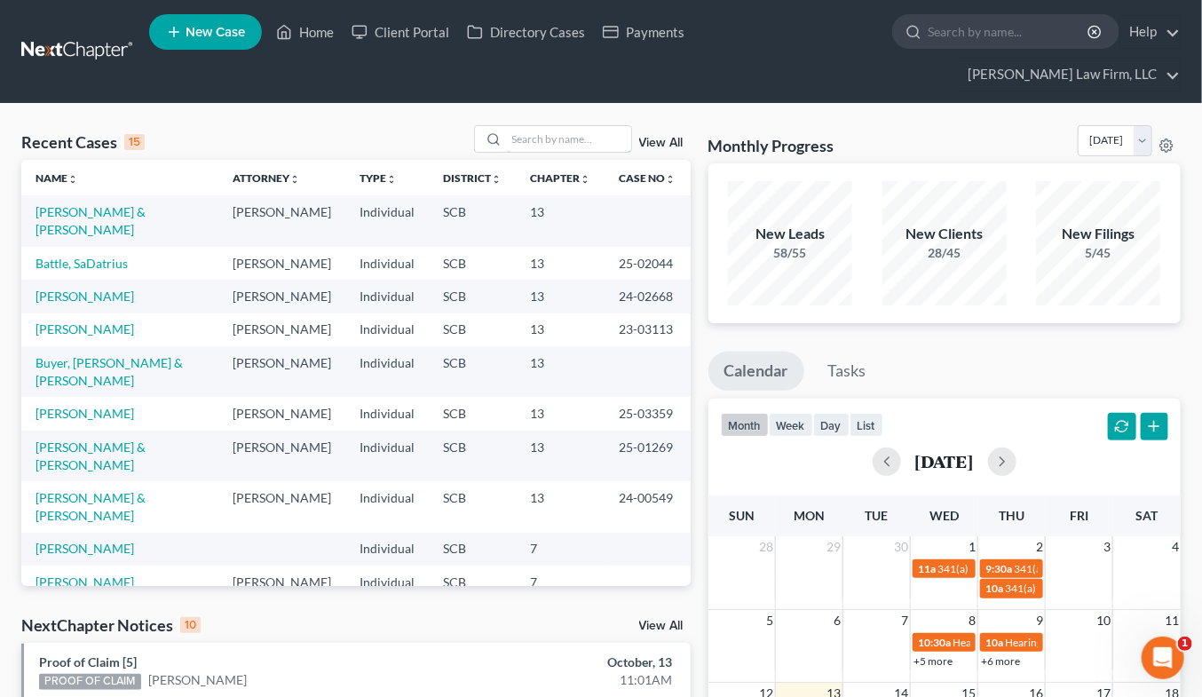
click at [577, 126] on input "search" at bounding box center [569, 139] width 124 height 26
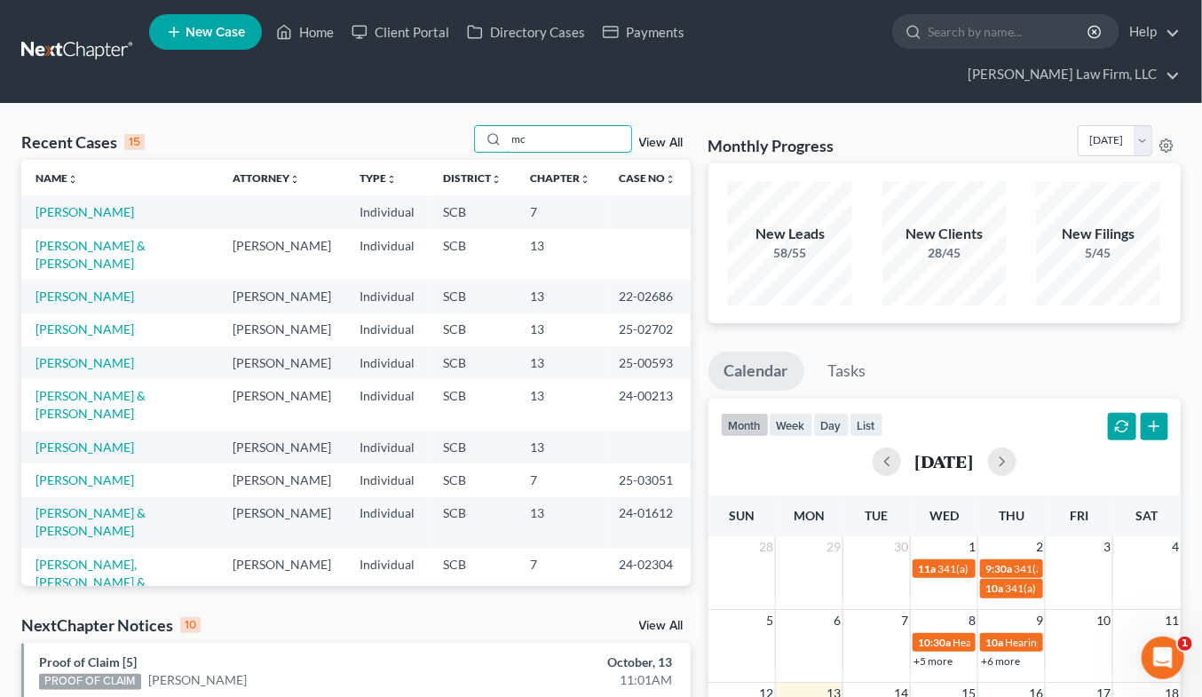
type input "mc"
click at [78, 288] on link "[PERSON_NAME]" at bounding box center [85, 295] width 99 height 15
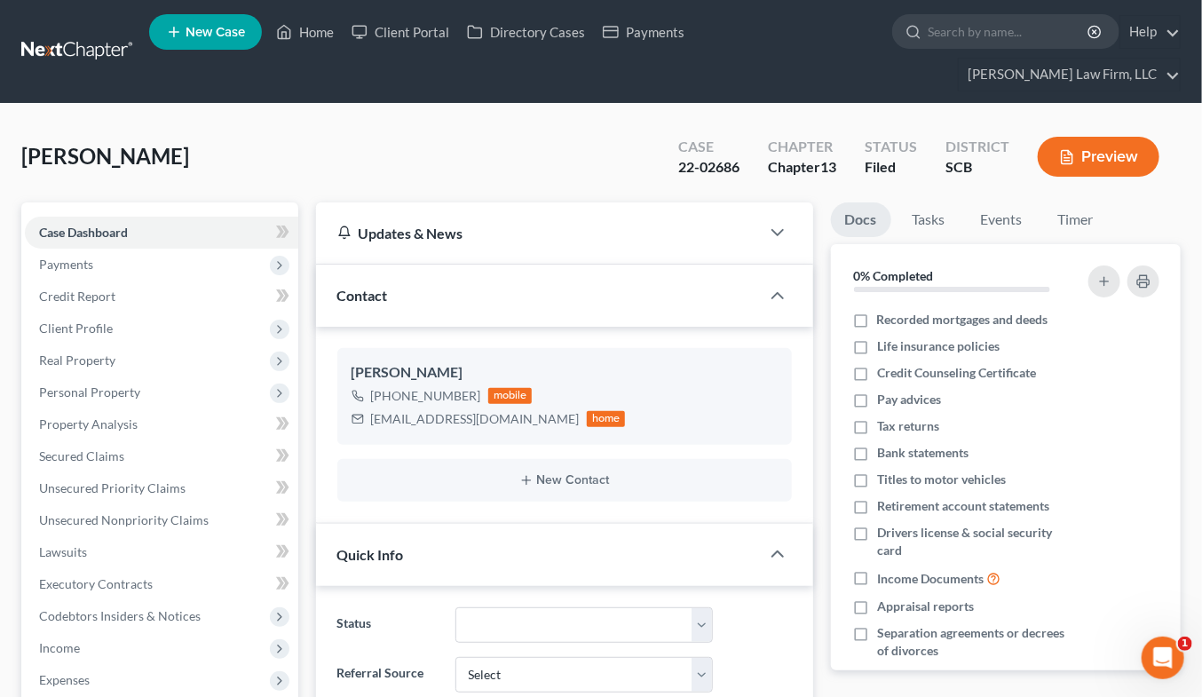
select select "2"
